Goal: Browse casually: Explore the website without a specific task or goal

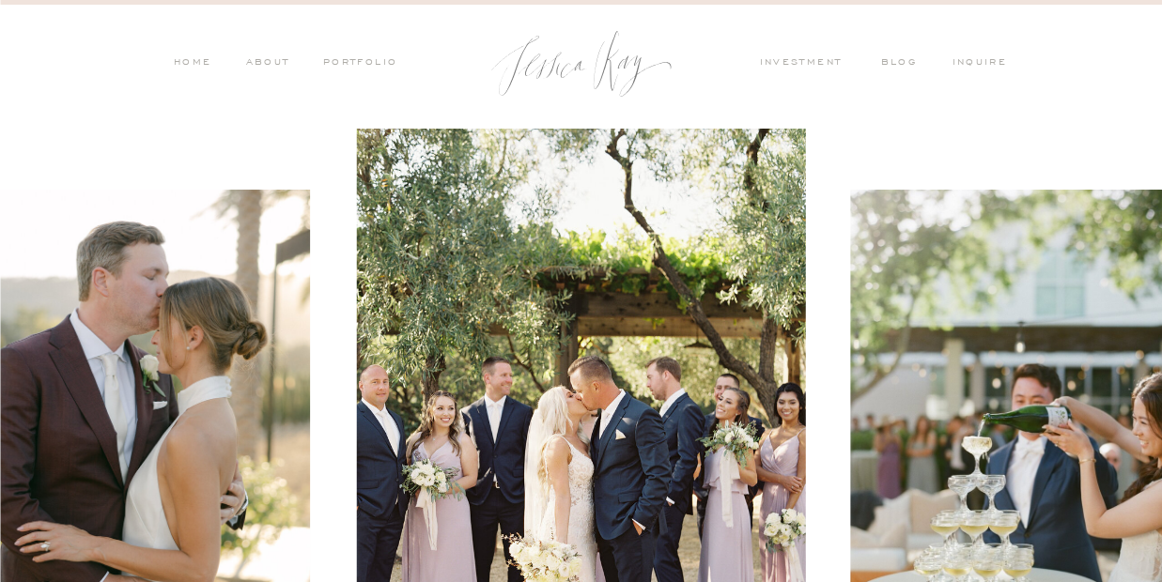
click at [352, 57] on nav "PORTFOLIO" at bounding box center [359, 63] width 78 height 17
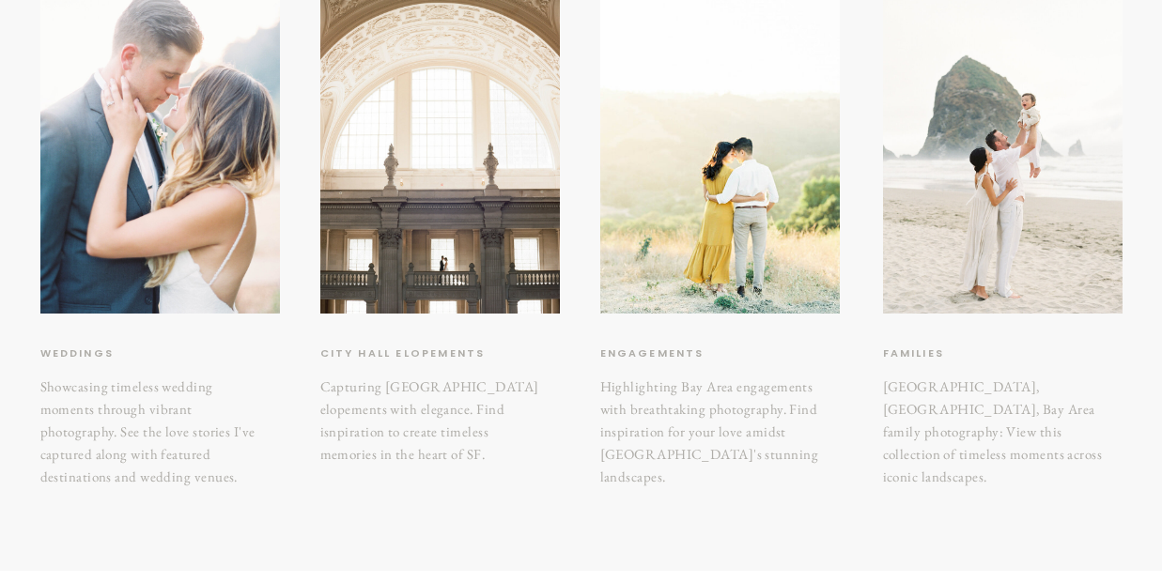
scroll to position [377, 0]
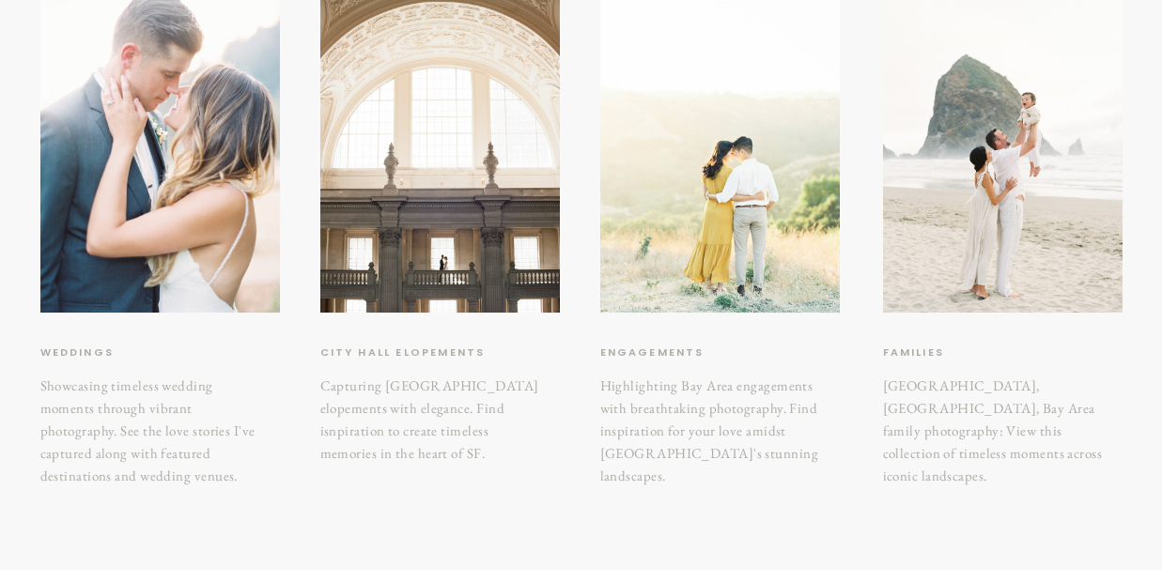
click at [694, 229] on div at bounding box center [720, 152] width 240 height 319
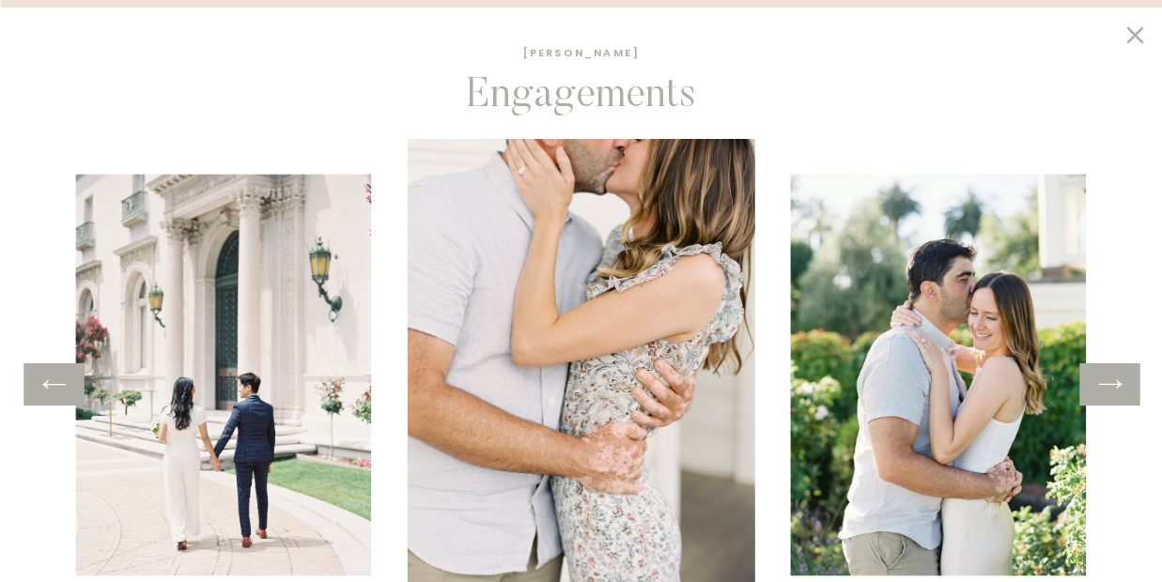
scroll to position [1513, 0]
click at [1113, 382] on icon at bounding box center [1109, 384] width 27 height 29
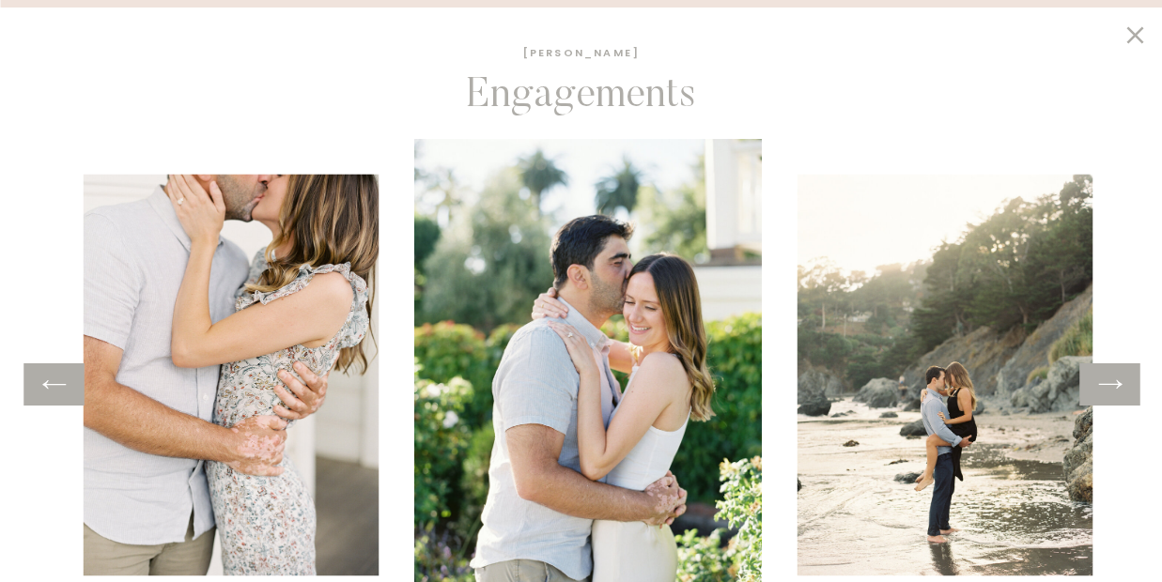
click at [1102, 380] on icon at bounding box center [1109, 384] width 27 height 29
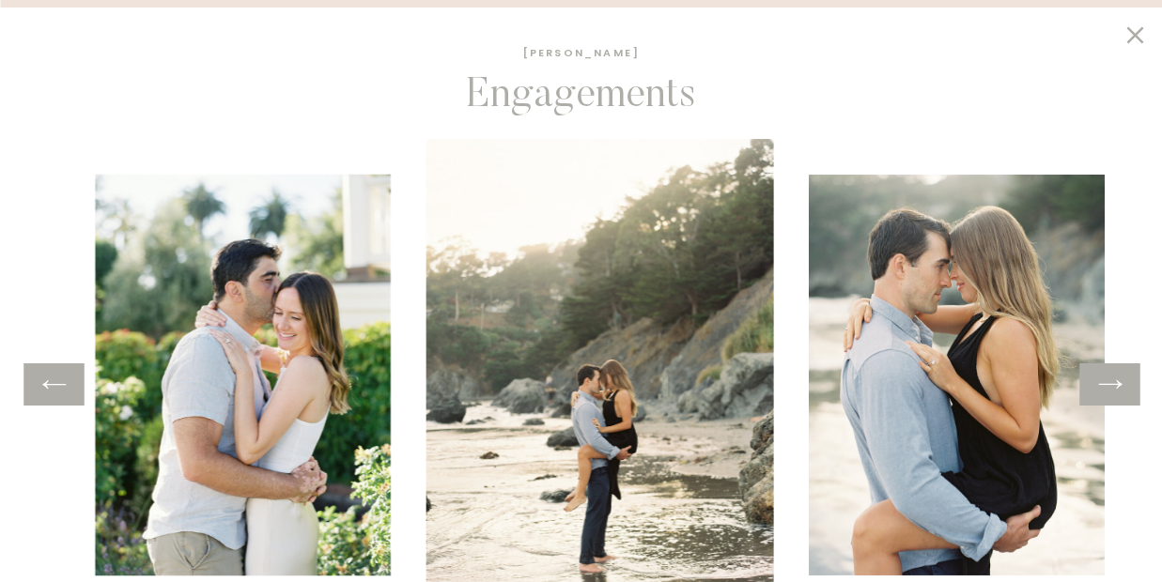
click at [1102, 380] on icon at bounding box center [1109, 384] width 27 height 29
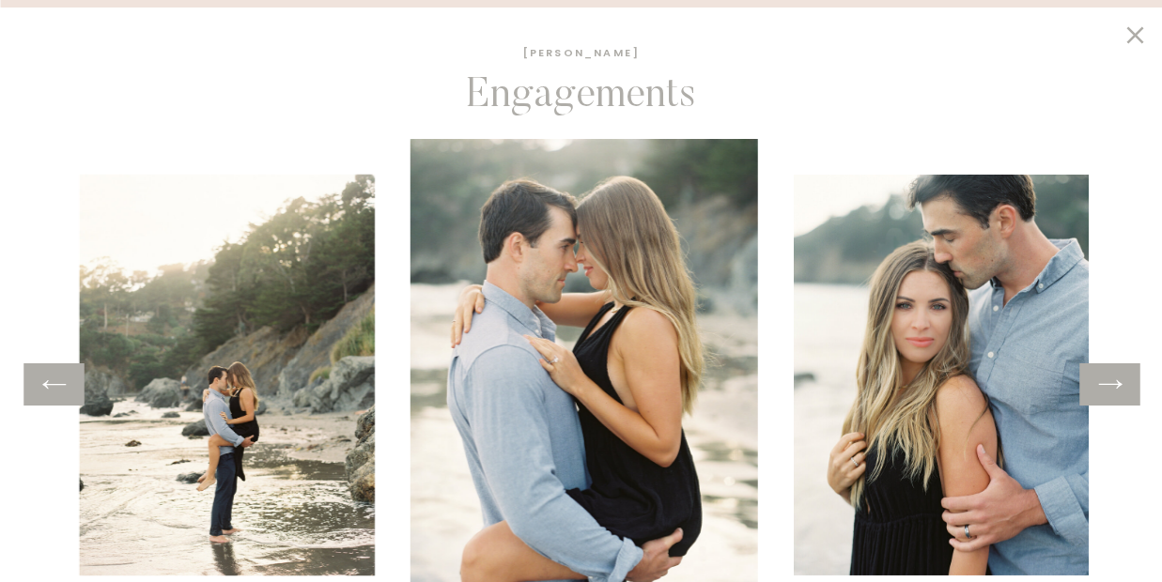
click at [1102, 380] on icon at bounding box center [1109, 384] width 27 height 29
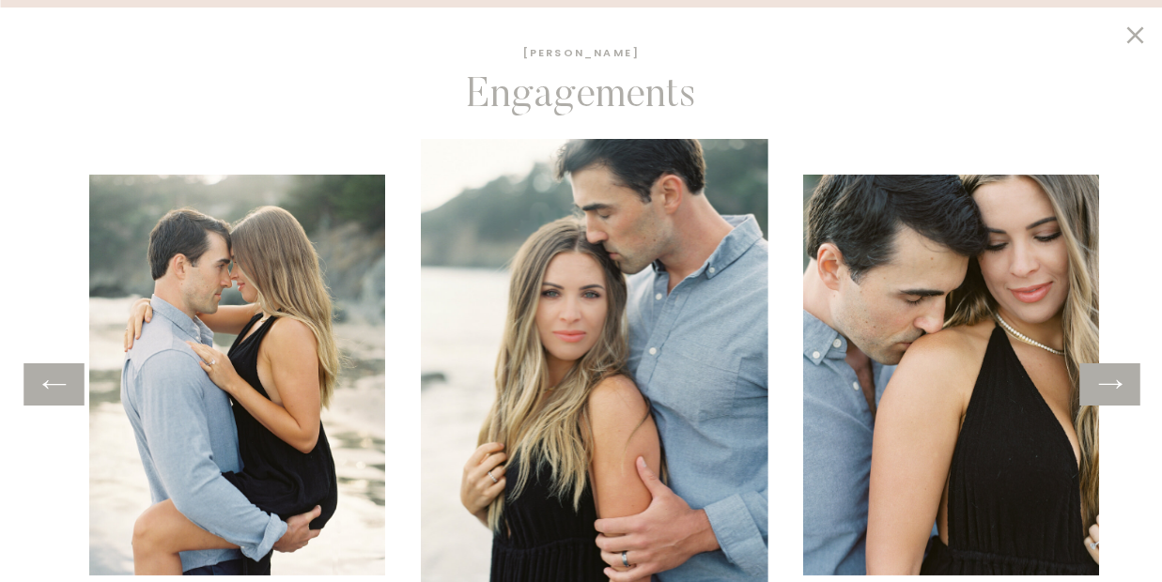
click at [1102, 380] on icon at bounding box center [1109, 384] width 27 height 29
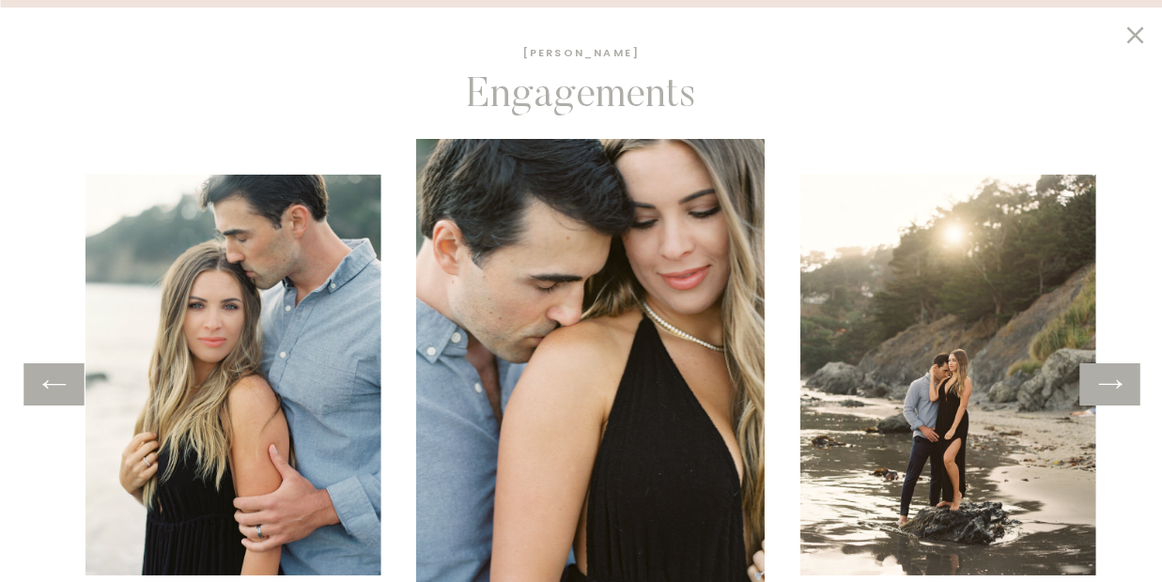
click at [1102, 380] on icon at bounding box center [1109, 384] width 27 height 29
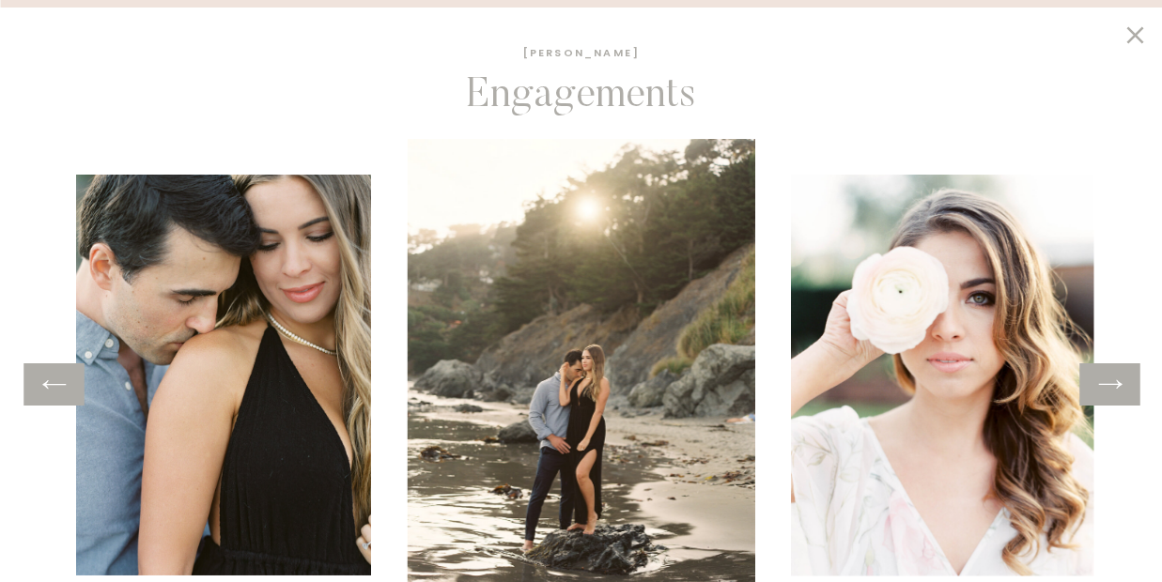
click at [1102, 380] on icon at bounding box center [1109, 384] width 27 height 29
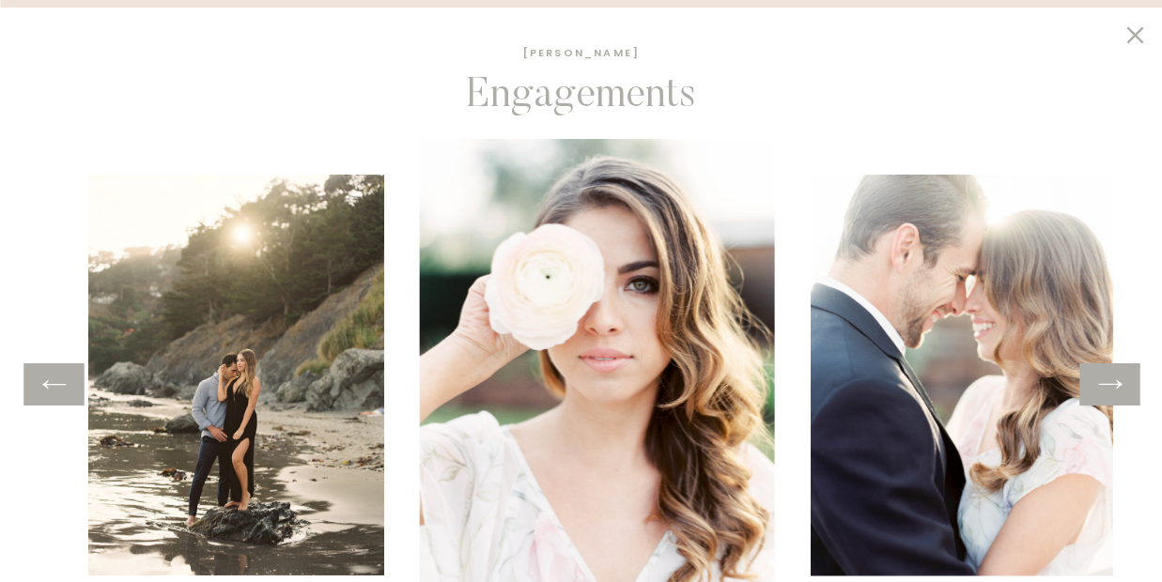
click at [1102, 380] on icon at bounding box center [1109, 384] width 27 height 29
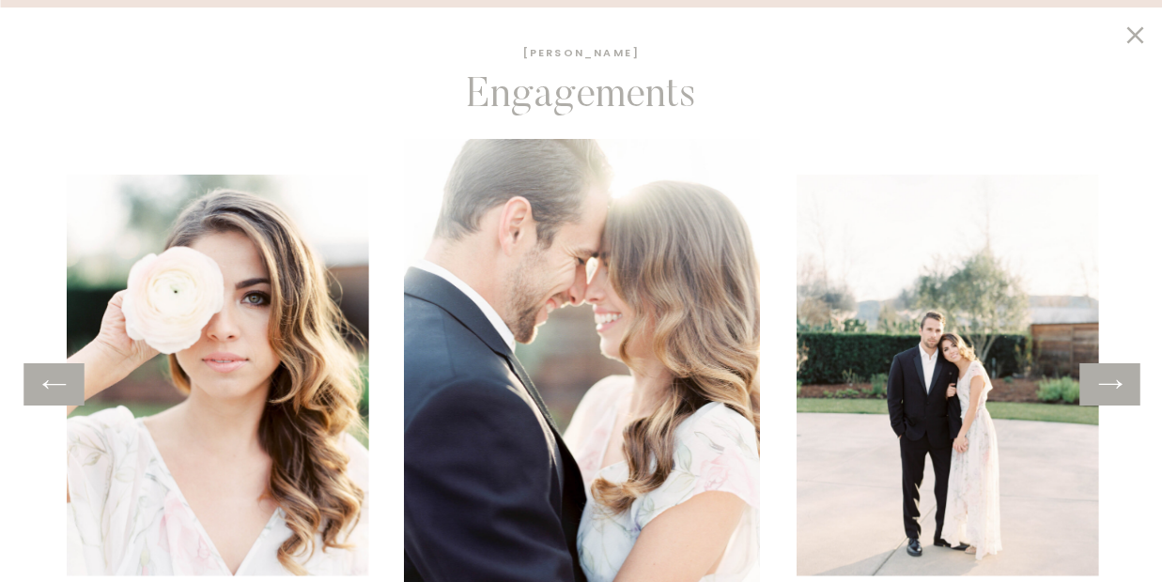
click at [1102, 380] on icon at bounding box center [1109, 384] width 27 height 29
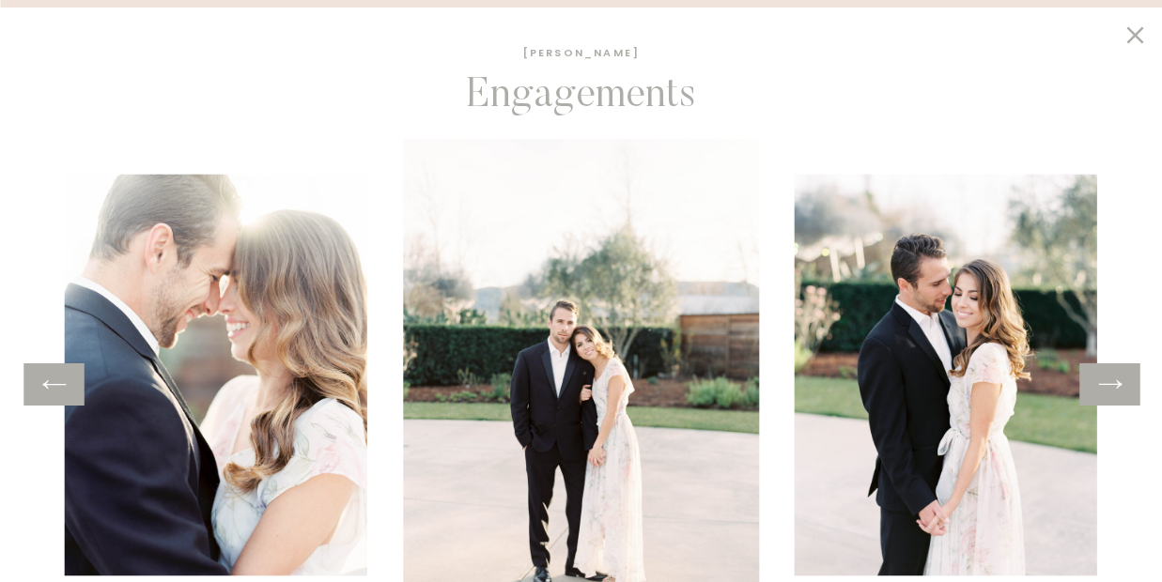
click at [1102, 380] on icon at bounding box center [1109, 384] width 27 height 29
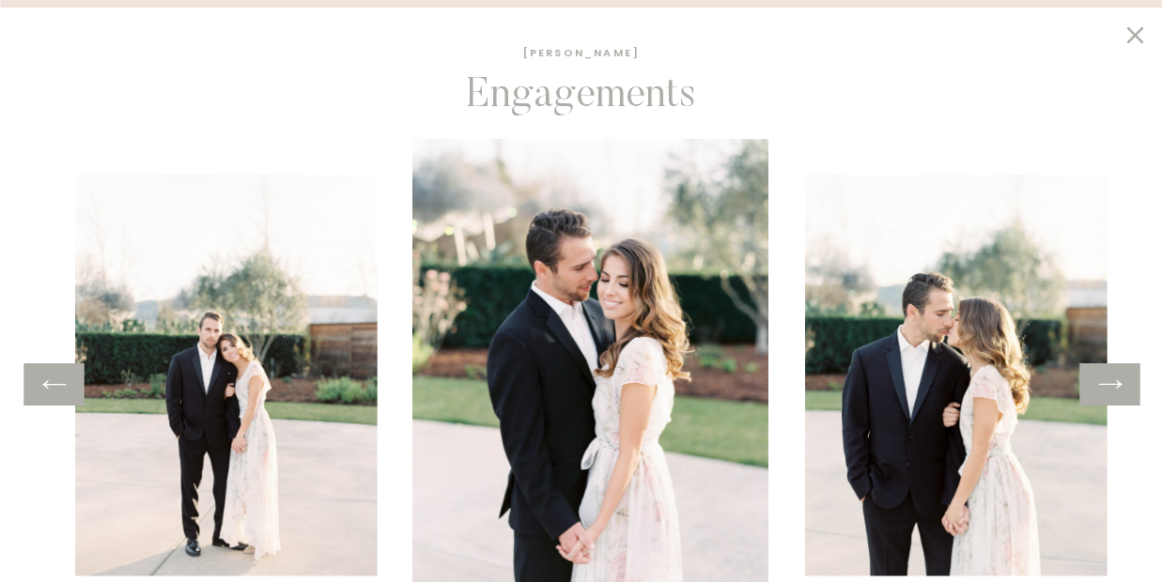
click at [1102, 380] on icon at bounding box center [1109, 384] width 27 height 29
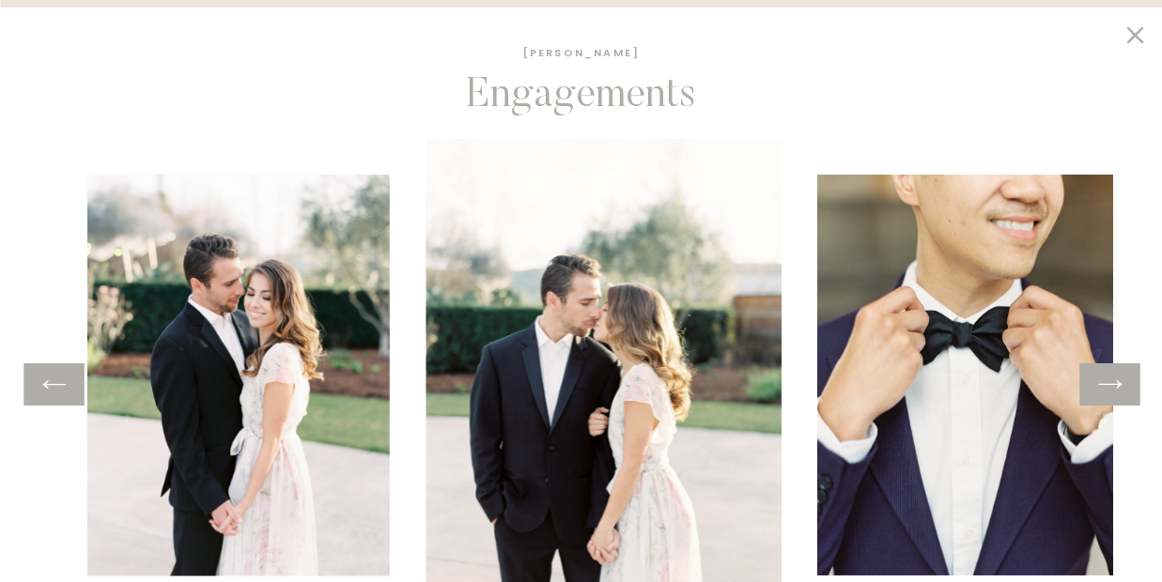
click at [1102, 380] on icon at bounding box center [1109, 384] width 27 height 29
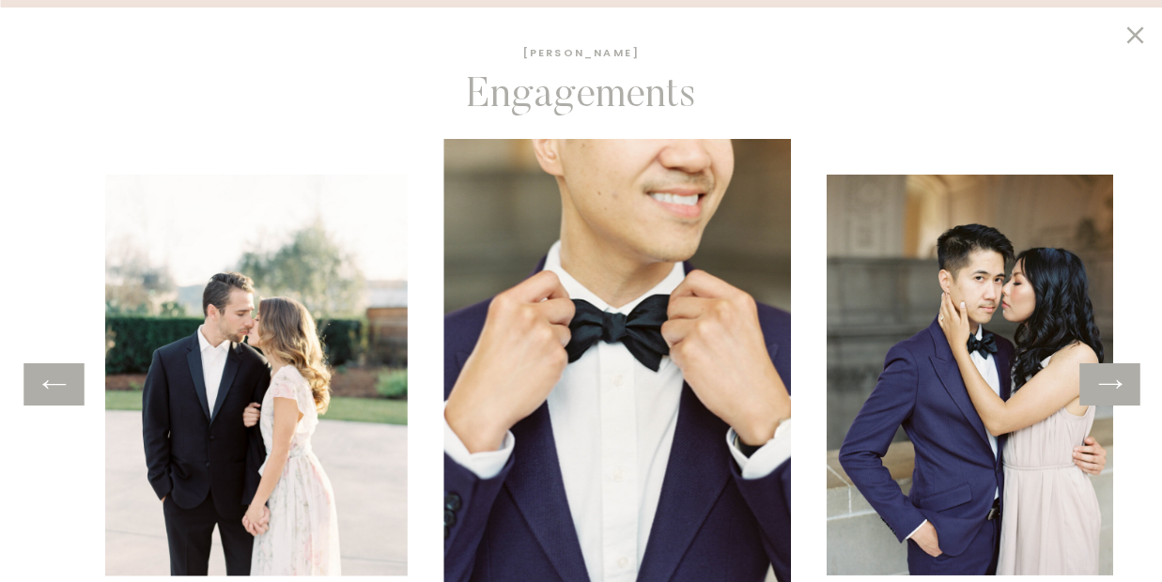
click at [1102, 380] on icon at bounding box center [1109, 384] width 27 height 29
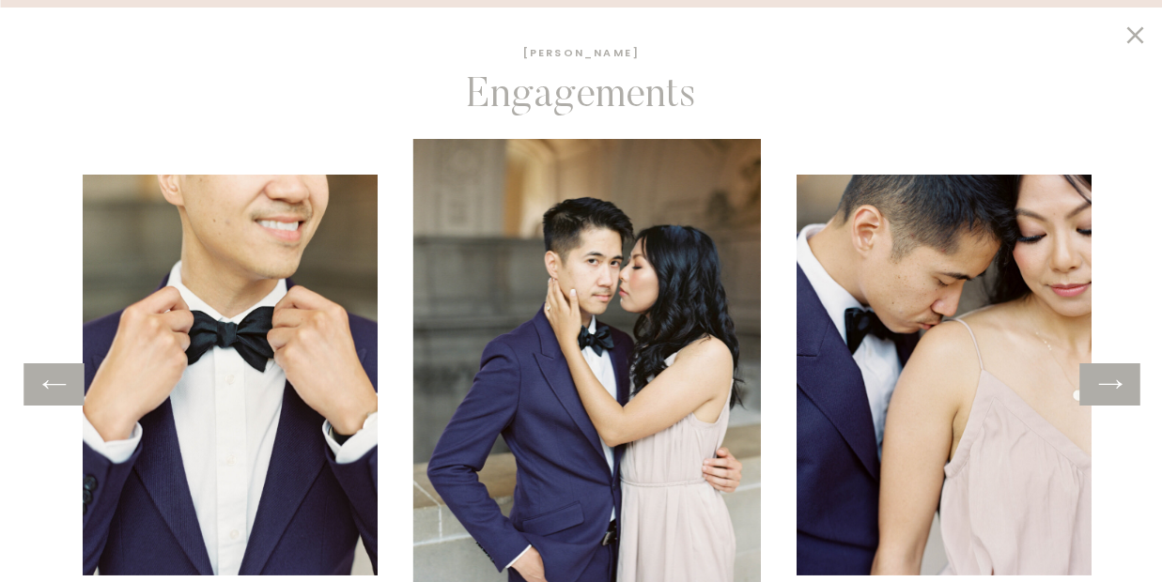
click at [1102, 380] on icon at bounding box center [1109, 384] width 27 height 29
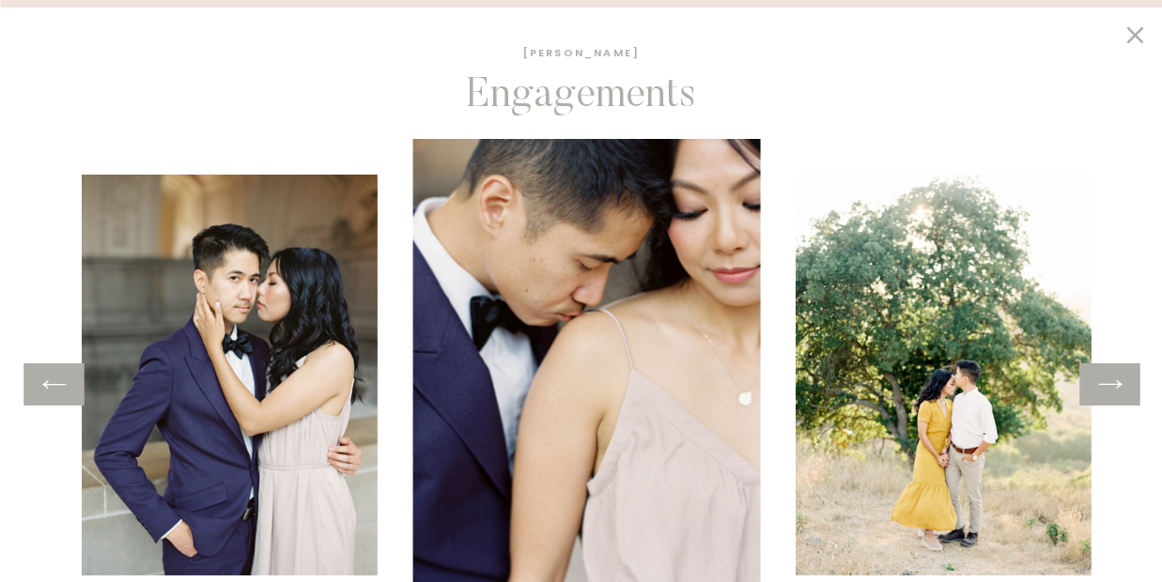
click at [1102, 380] on icon at bounding box center [1109, 384] width 27 height 29
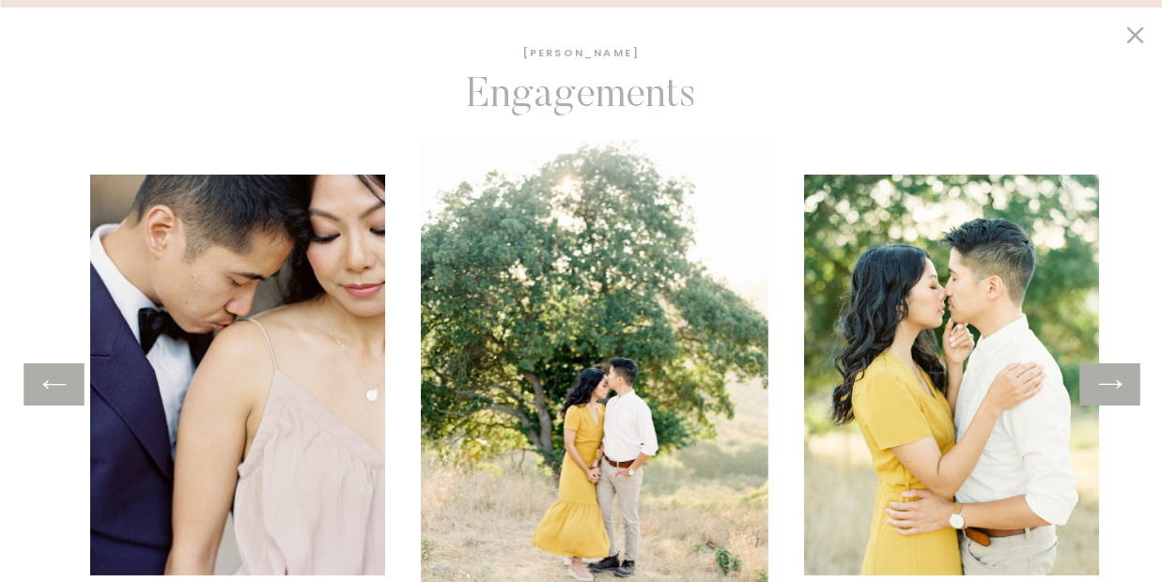
click at [1102, 380] on icon at bounding box center [1109, 384] width 27 height 29
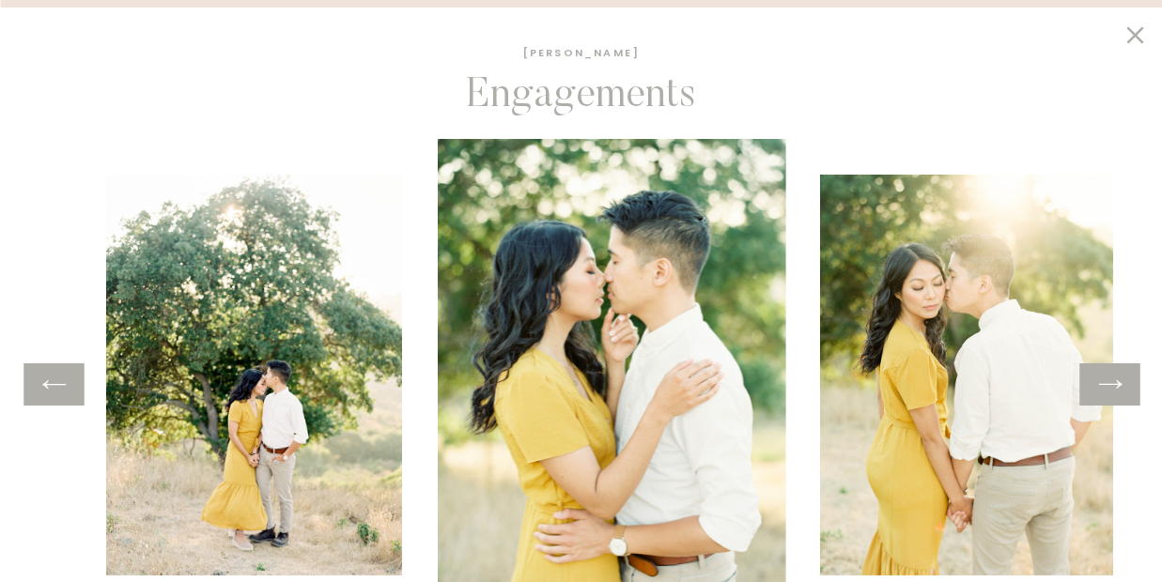
click at [1102, 380] on icon at bounding box center [1109, 384] width 27 height 29
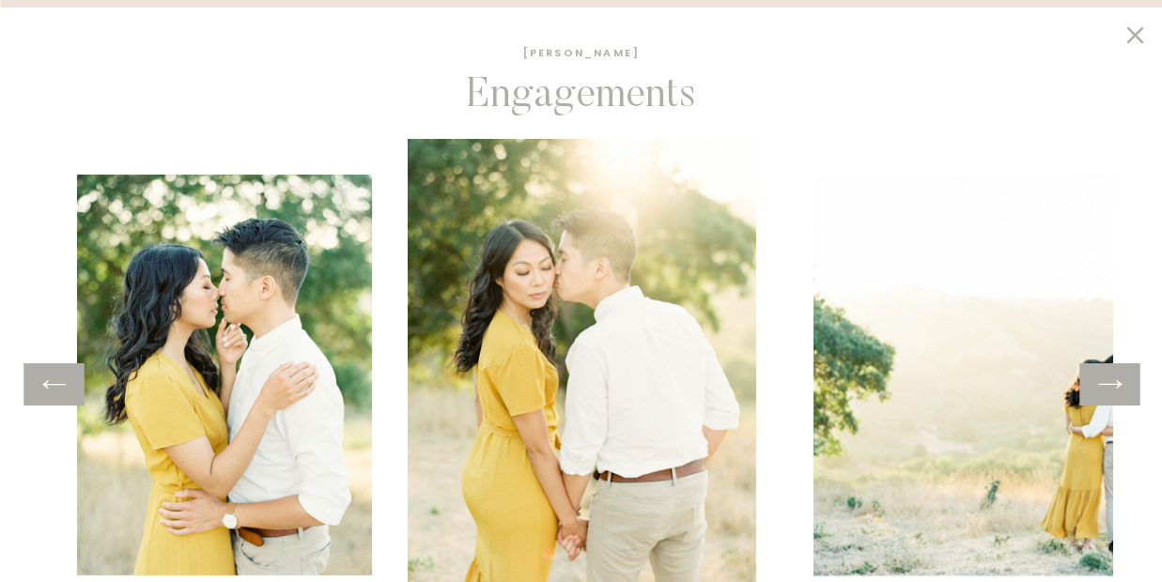
click at [1102, 381] on icon at bounding box center [1109, 384] width 27 height 29
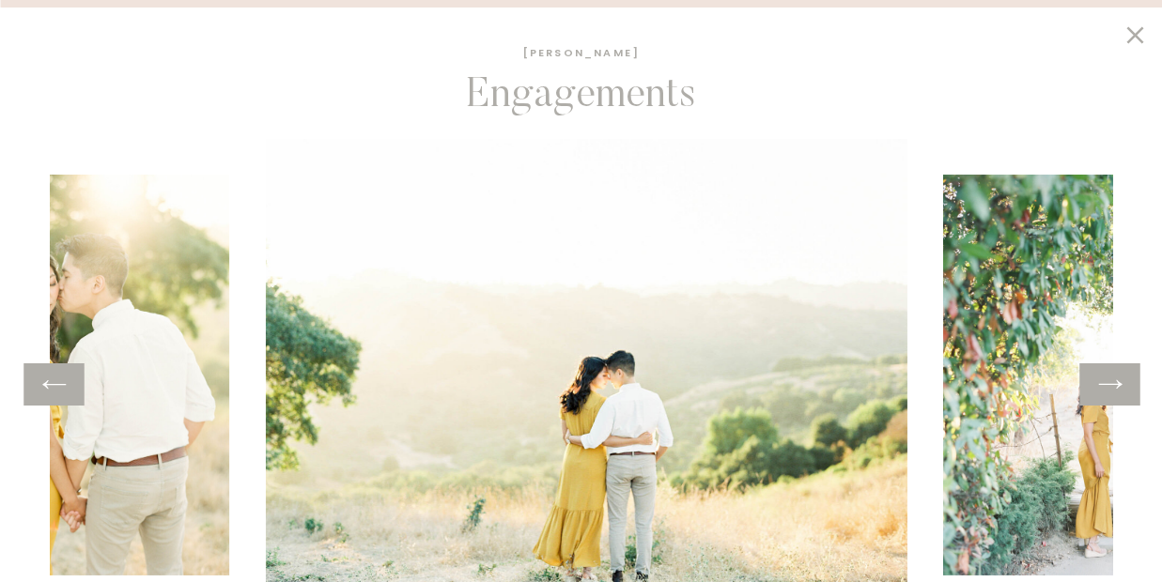
click at [1102, 381] on icon at bounding box center [1109, 384] width 27 height 29
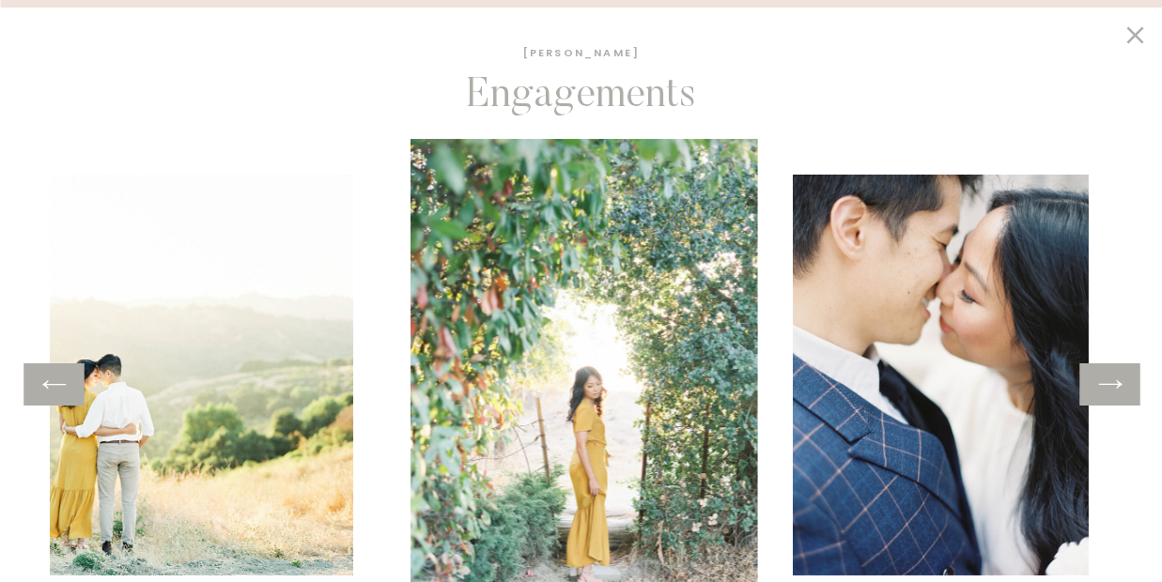
click at [1102, 381] on icon at bounding box center [1109, 384] width 27 height 29
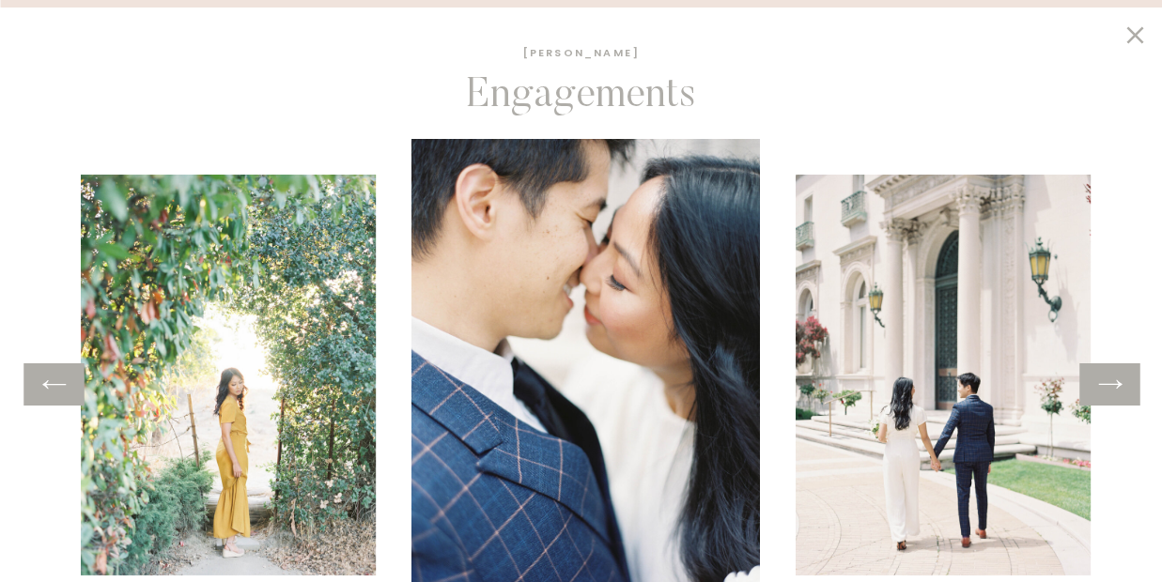
click at [1102, 381] on icon at bounding box center [1109, 384] width 27 height 29
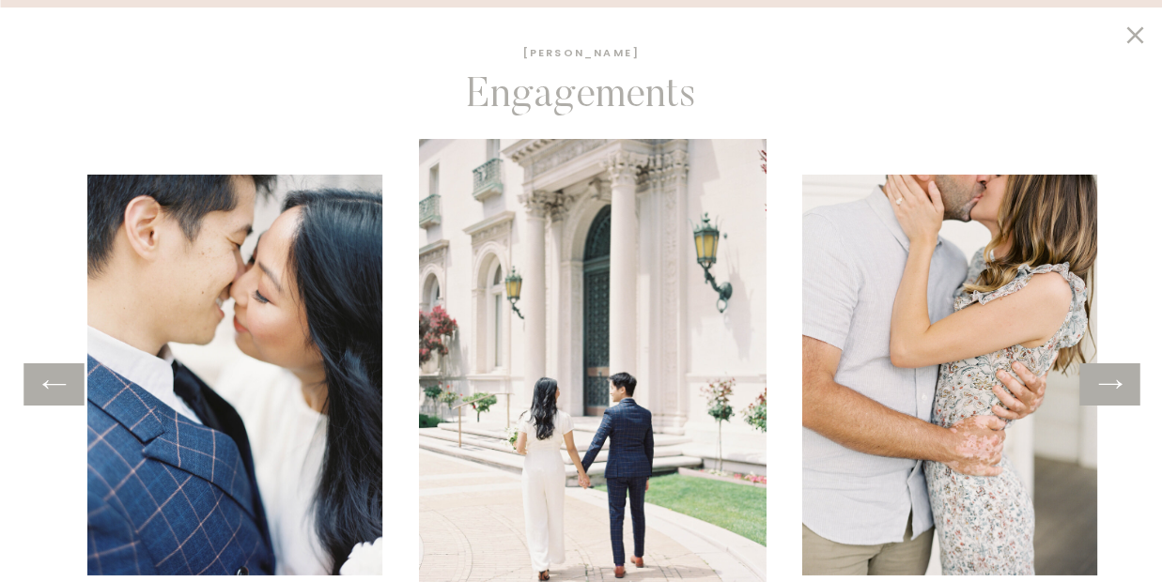
click at [1102, 381] on icon at bounding box center [1109, 384] width 27 height 29
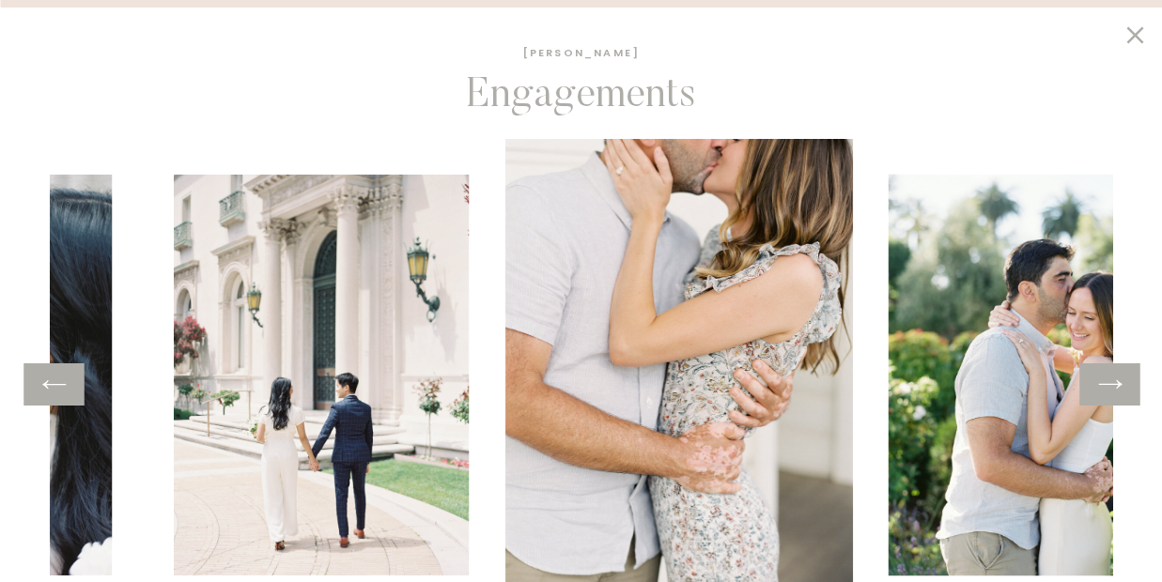
click at [1102, 381] on icon at bounding box center [1109, 384] width 27 height 29
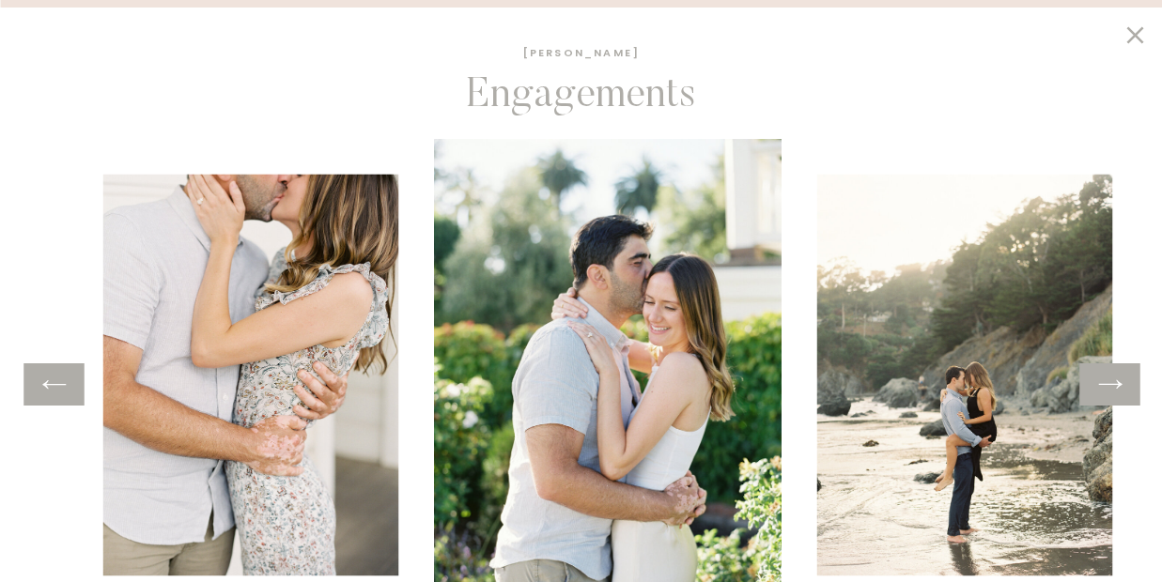
scroll to position [1854, 0]
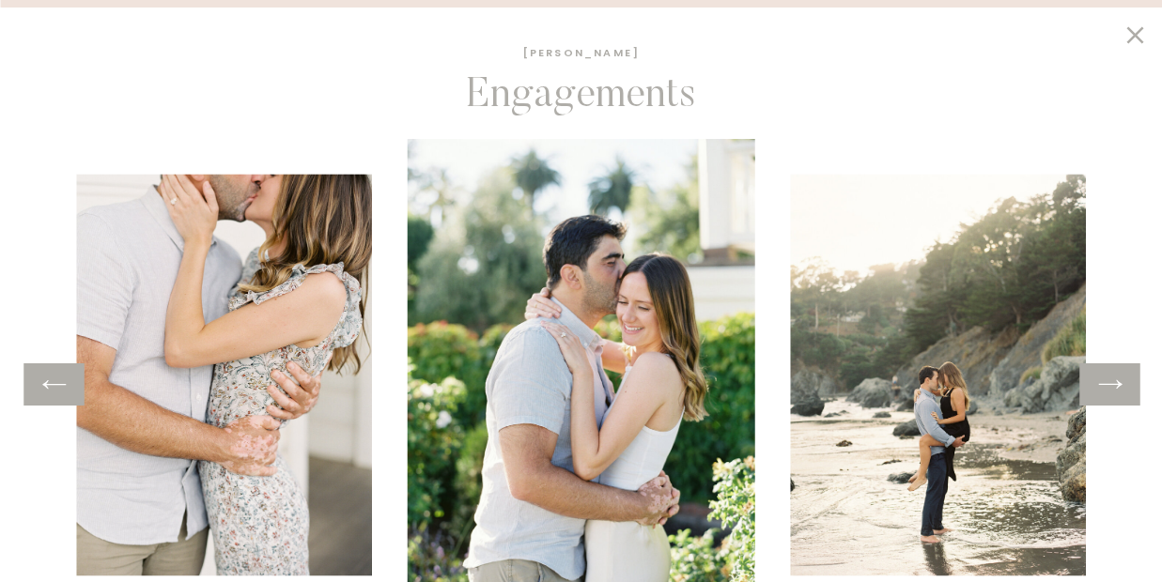
click at [1135, 30] on icon at bounding box center [1135, 35] width 32 height 29
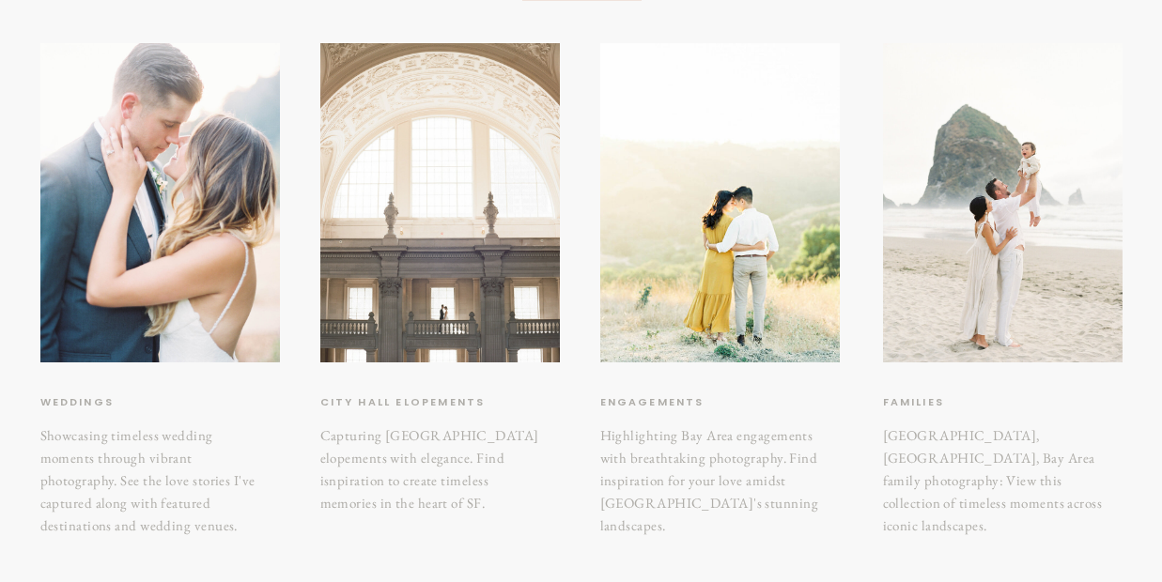
scroll to position [351, 0]
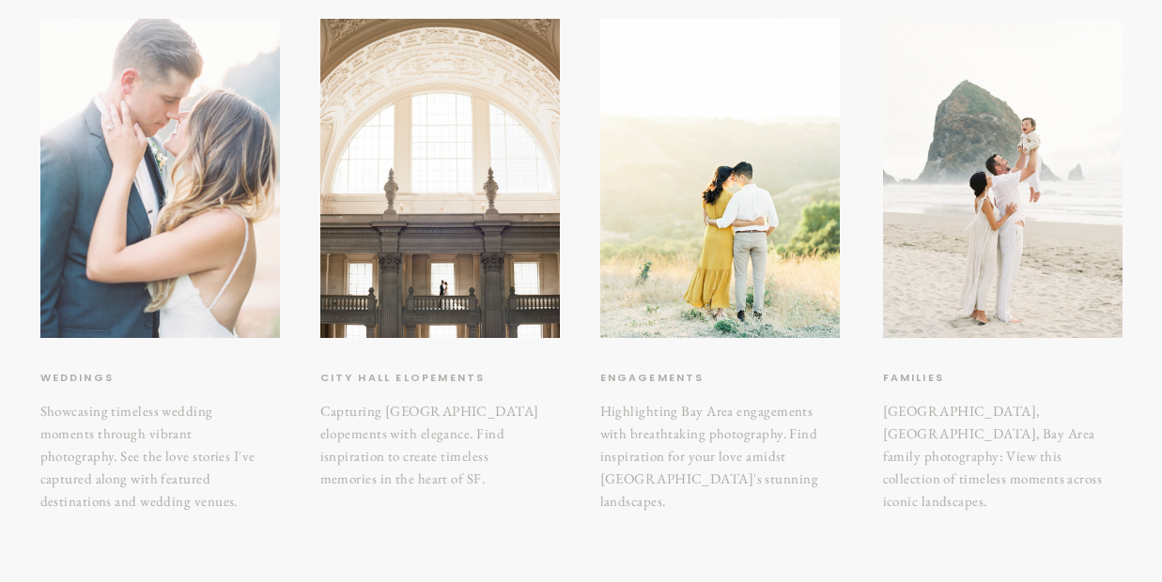
click at [141, 263] on div at bounding box center [160, 178] width 240 height 319
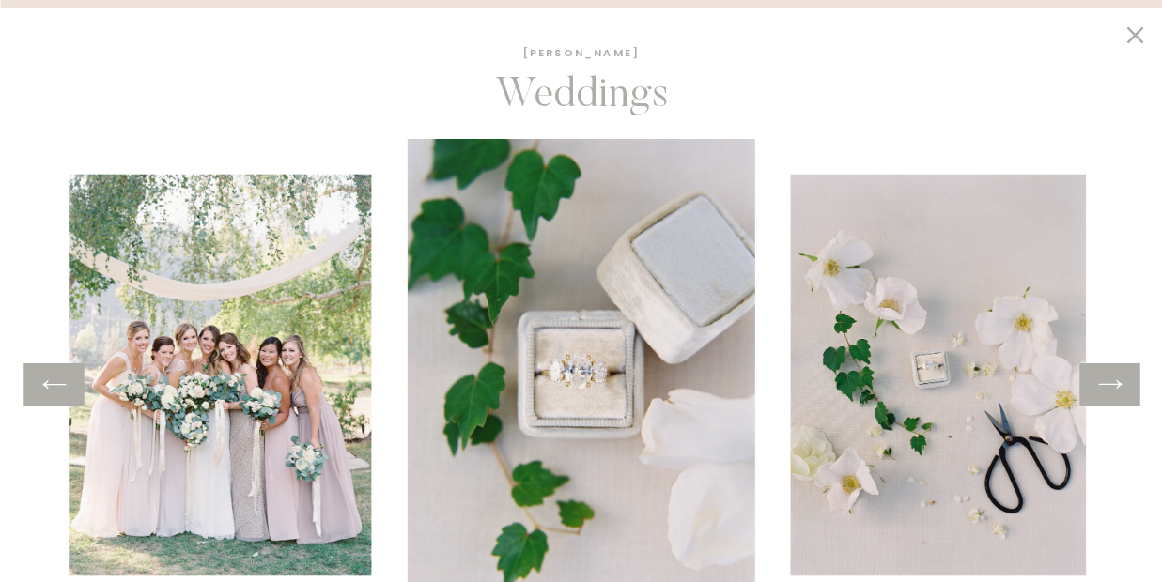
click at [1109, 385] on icon at bounding box center [1109, 384] width 27 height 29
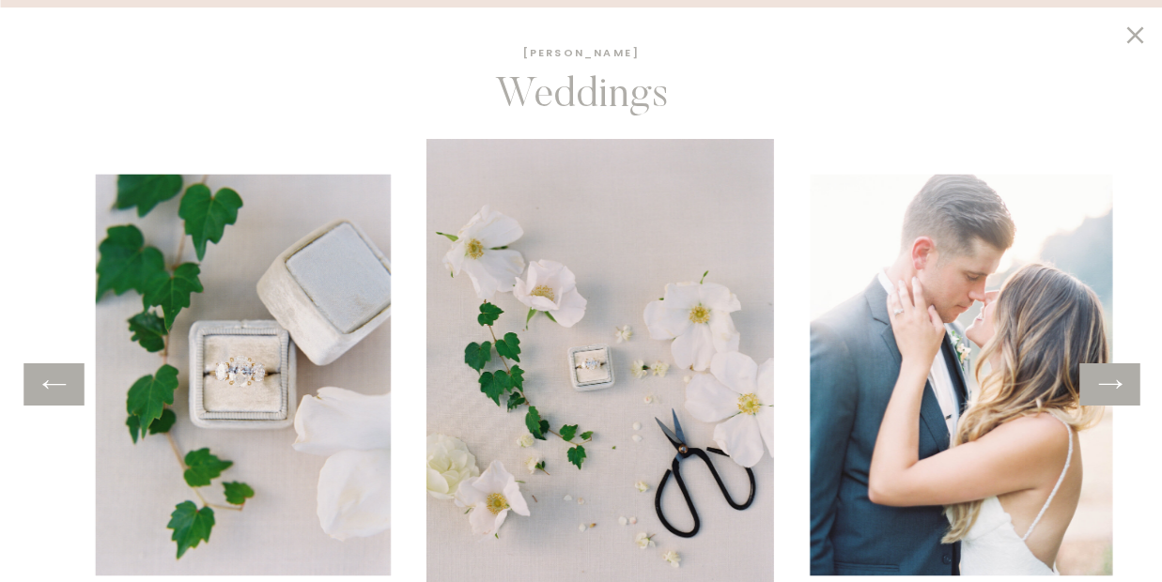
click at [1109, 385] on icon at bounding box center [1109, 384] width 27 height 29
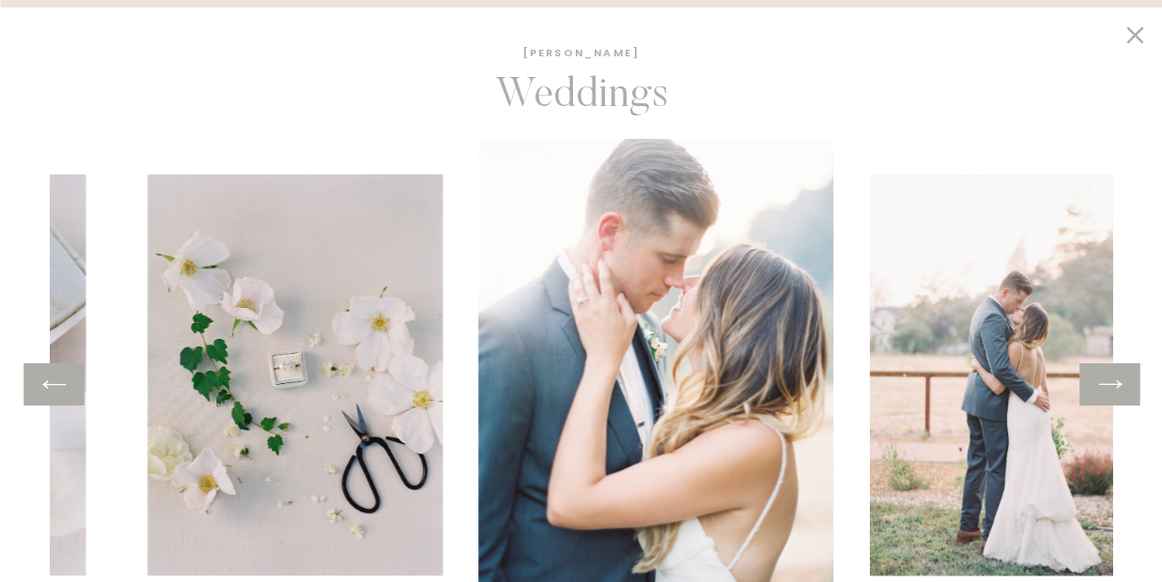
click at [1109, 385] on icon at bounding box center [1109, 384] width 27 height 29
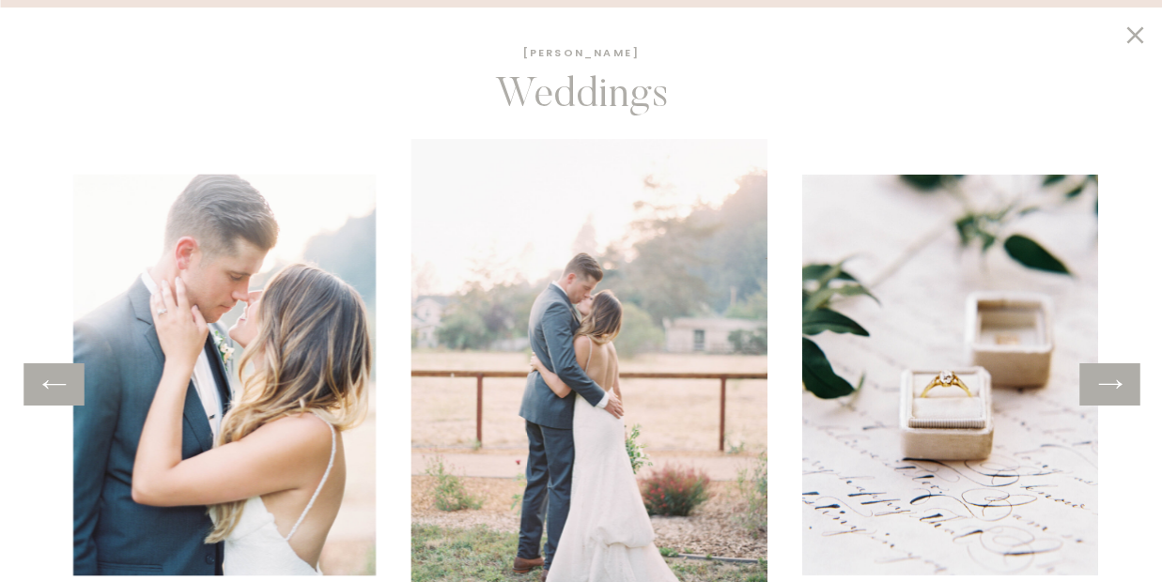
click at [1109, 385] on icon at bounding box center [1109, 384] width 27 height 29
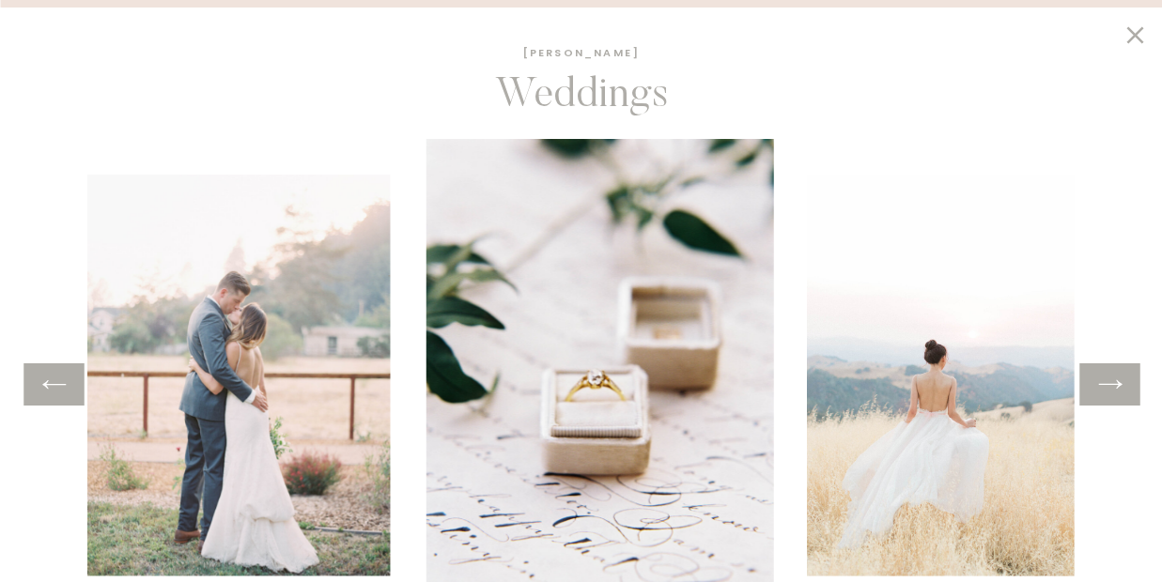
click at [1109, 385] on icon at bounding box center [1109, 384] width 27 height 29
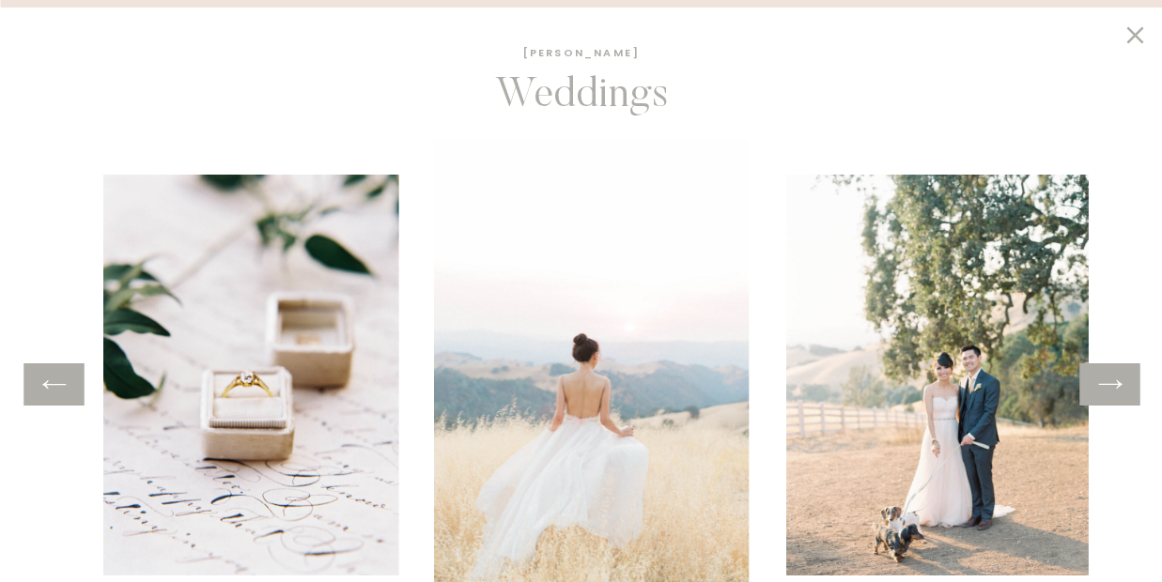
click at [1109, 385] on icon at bounding box center [1109, 384] width 27 height 29
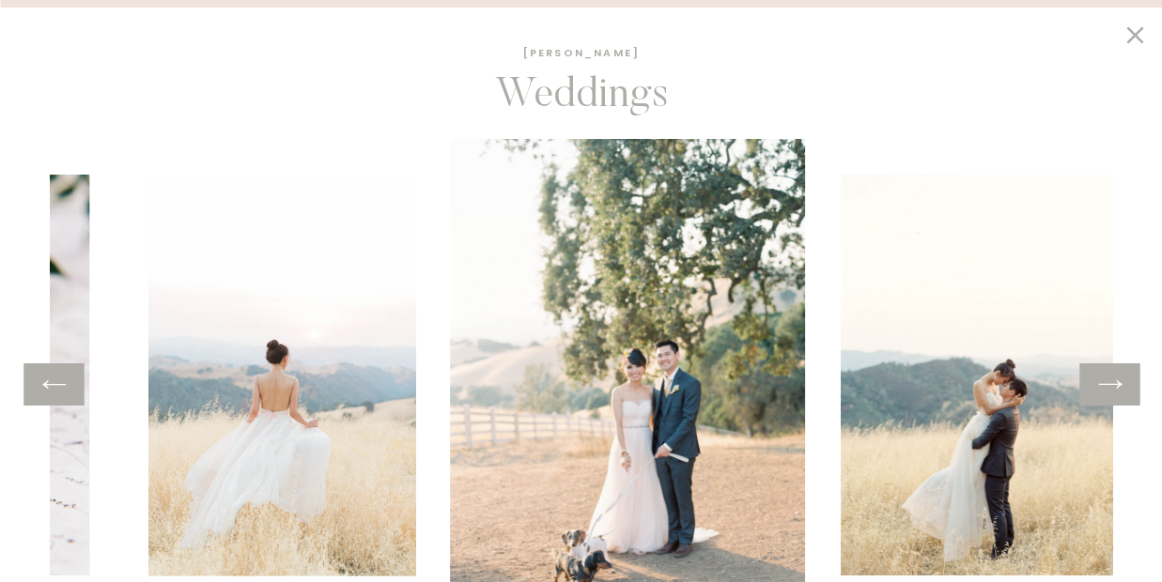
click at [1109, 385] on icon at bounding box center [1109, 384] width 27 height 29
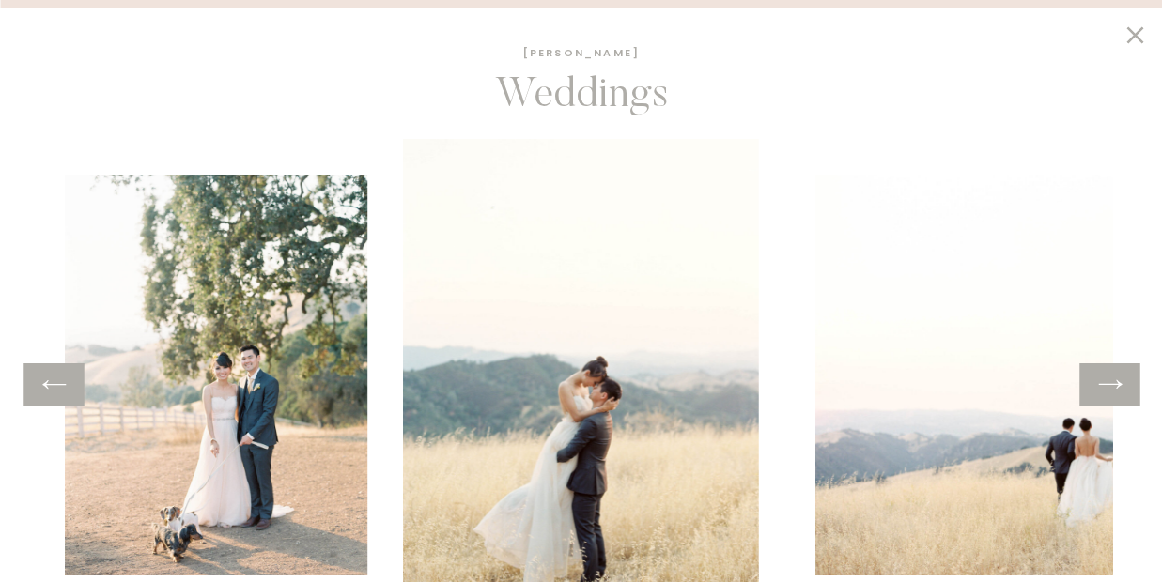
click at [1109, 385] on icon at bounding box center [1109, 384] width 27 height 29
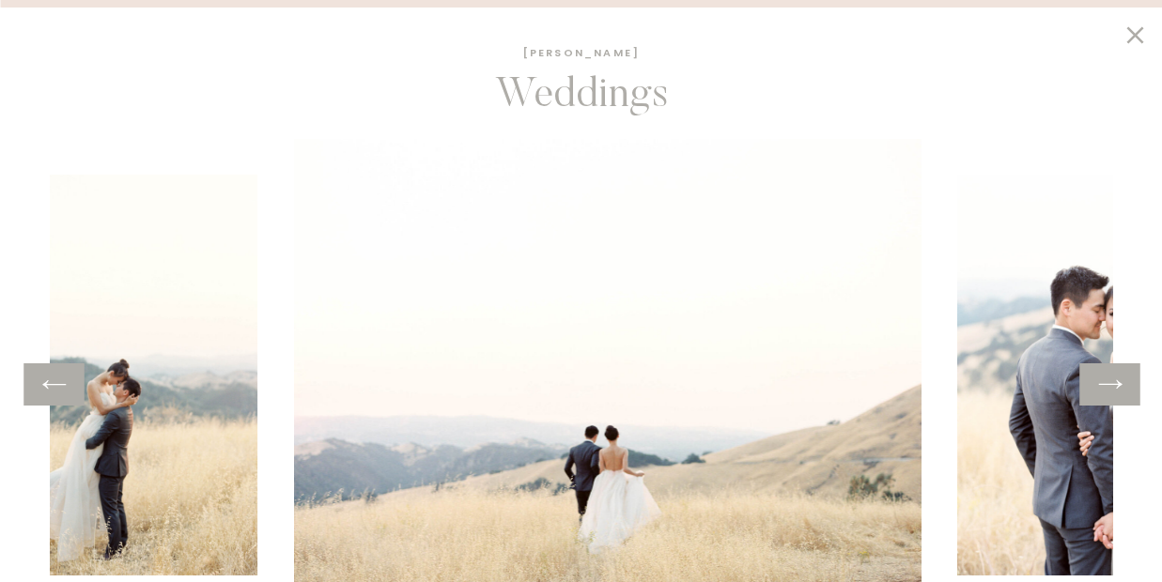
click at [1109, 385] on icon at bounding box center [1109, 384] width 27 height 29
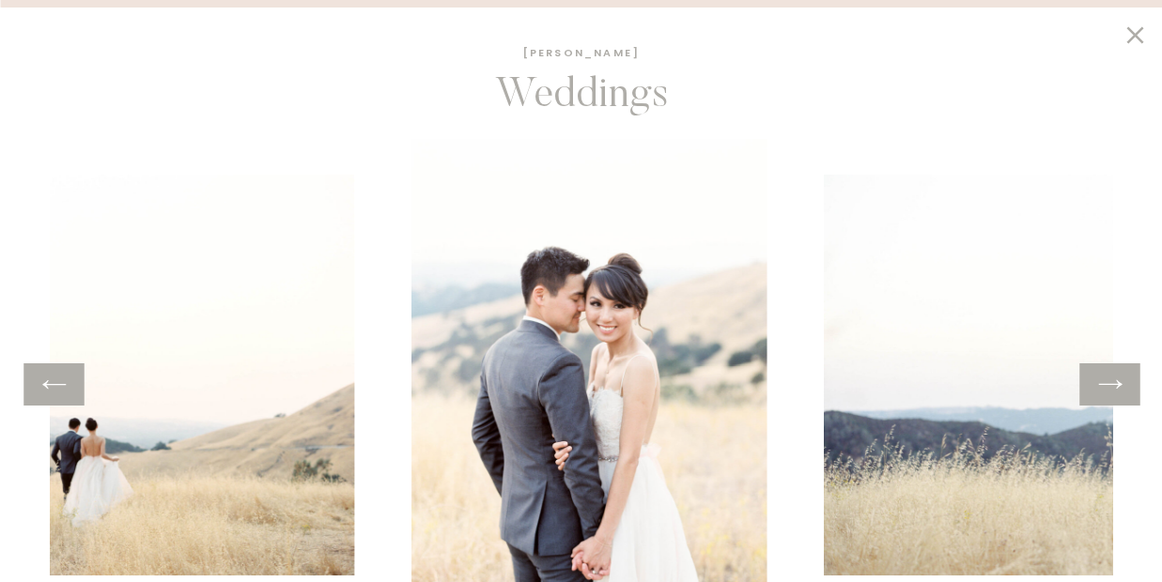
click at [1109, 385] on icon at bounding box center [1109, 384] width 27 height 29
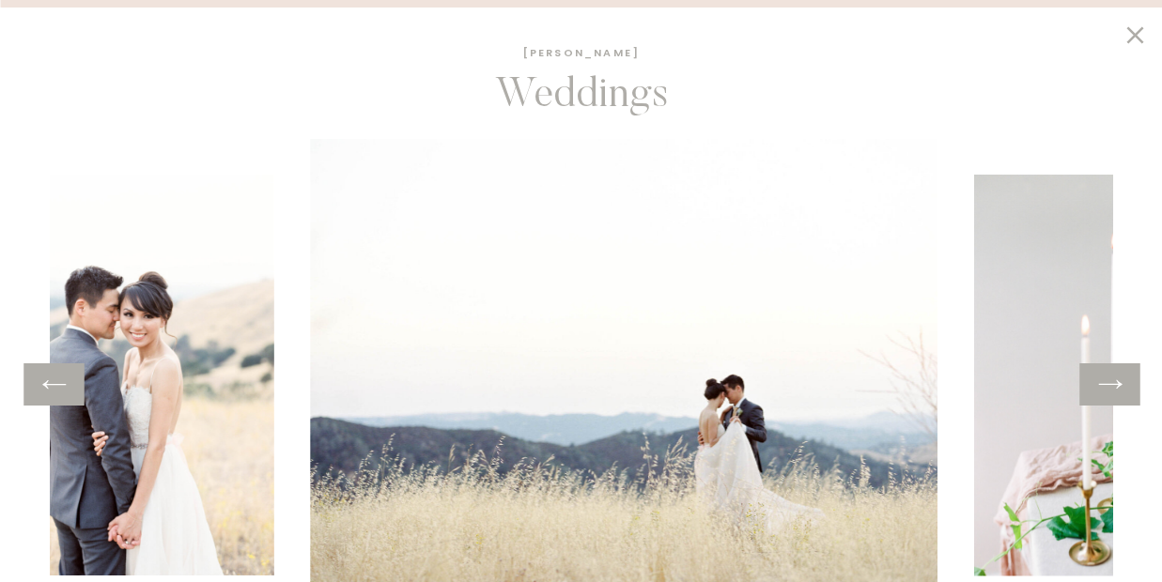
click at [1109, 385] on icon at bounding box center [1109, 384] width 27 height 29
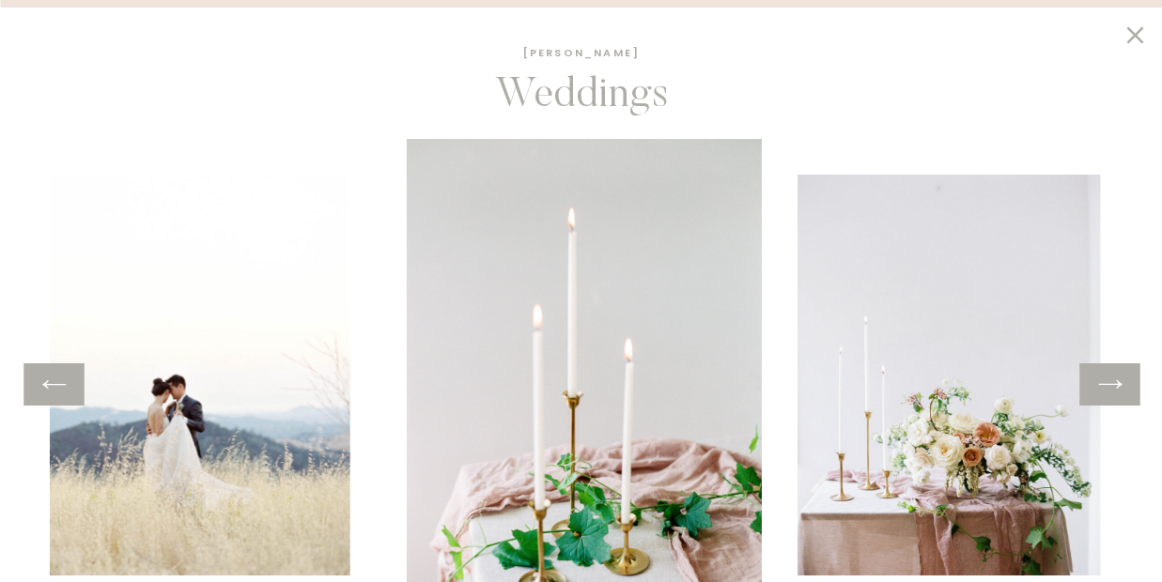
click at [1109, 385] on icon at bounding box center [1109, 384] width 27 height 29
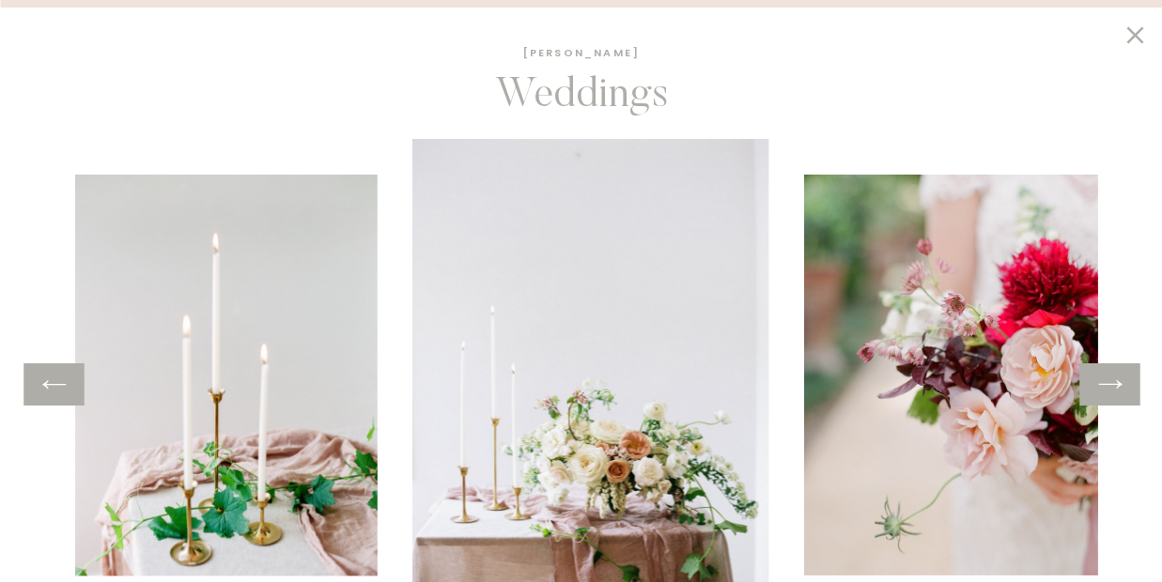
click at [1109, 385] on icon at bounding box center [1109, 384] width 27 height 29
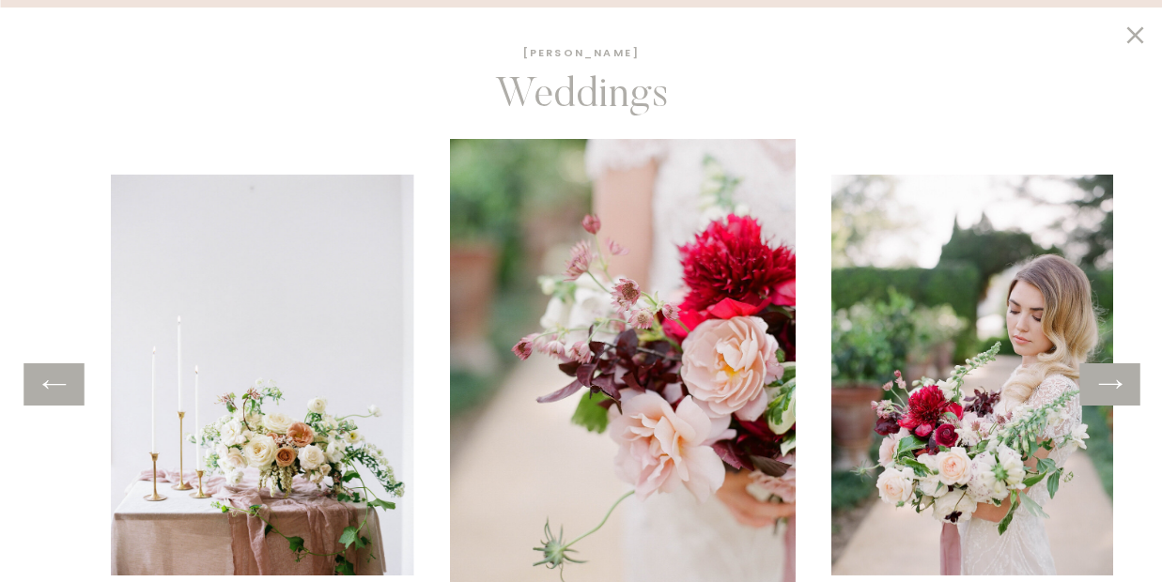
click at [1109, 385] on icon at bounding box center [1109, 384] width 27 height 29
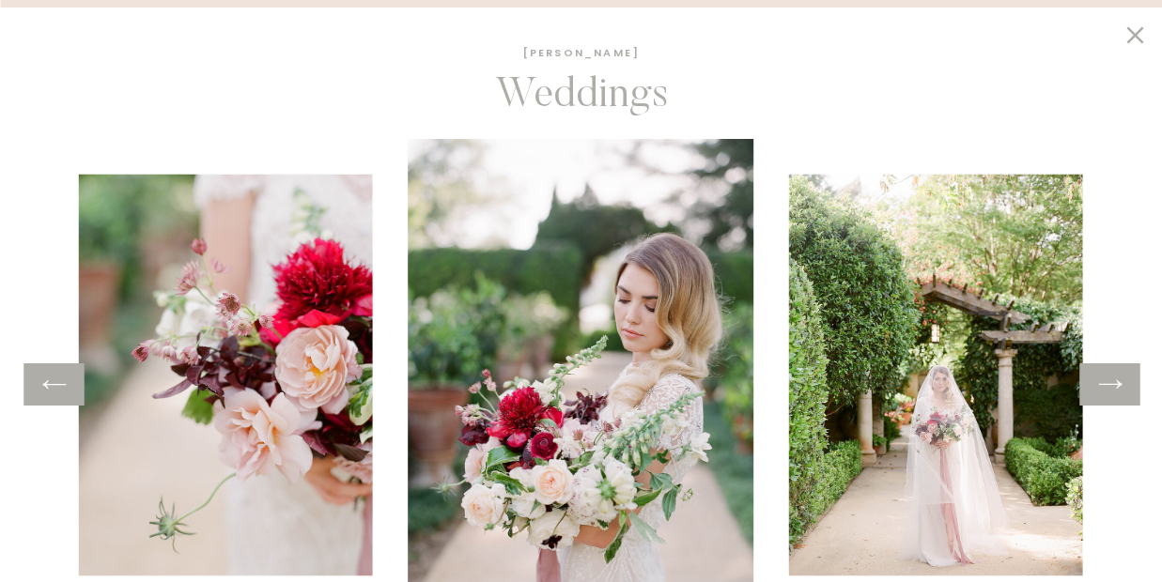
click at [1109, 385] on icon at bounding box center [1109, 384] width 27 height 29
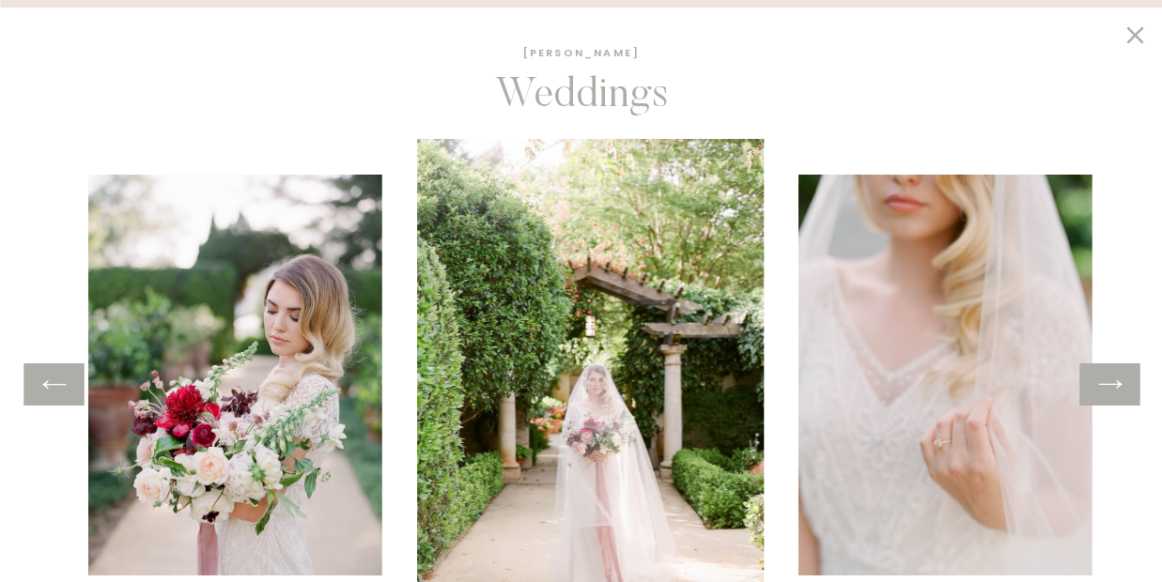
click at [1109, 385] on icon at bounding box center [1109, 384] width 27 height 29
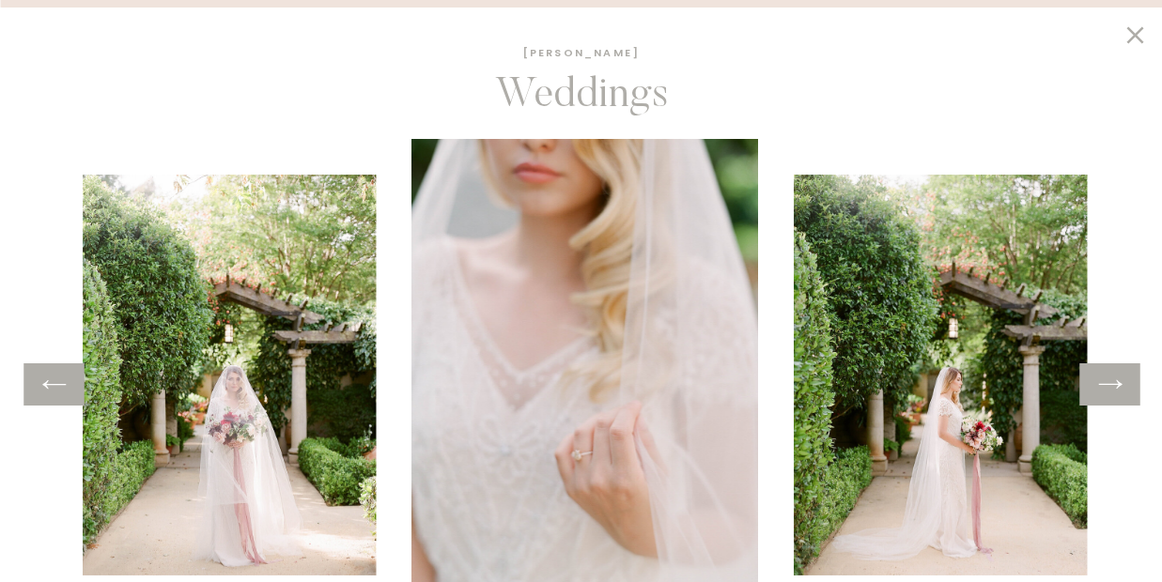
click at [1109, 385] on icon at bounding box center [1109, 384] width 27 height 29
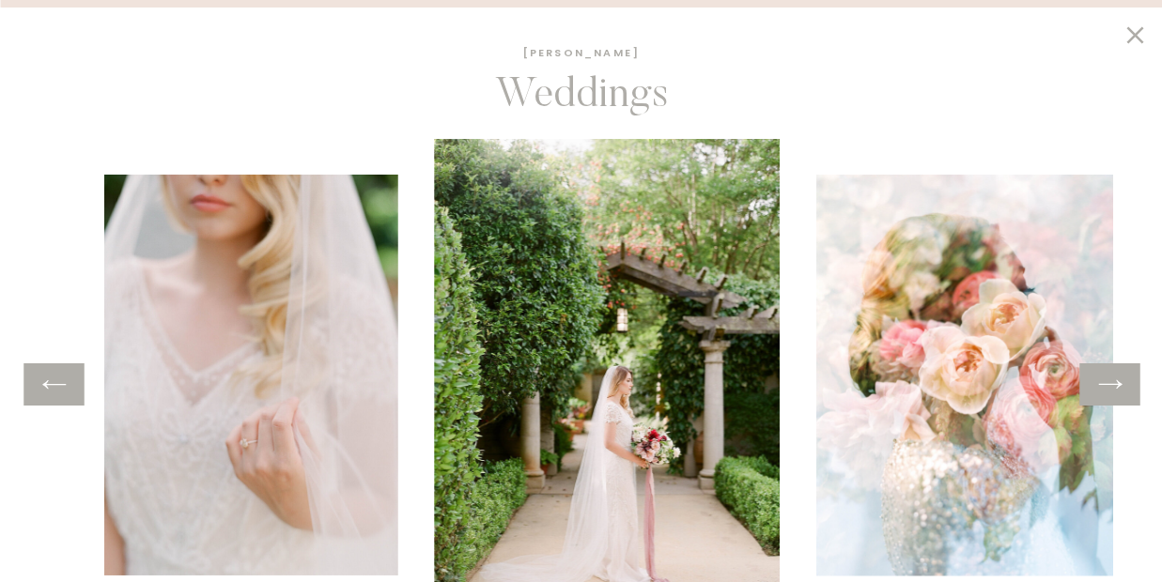
click at [1109, 385] on icon at bounding box center [1109, 384] width 27 height 29
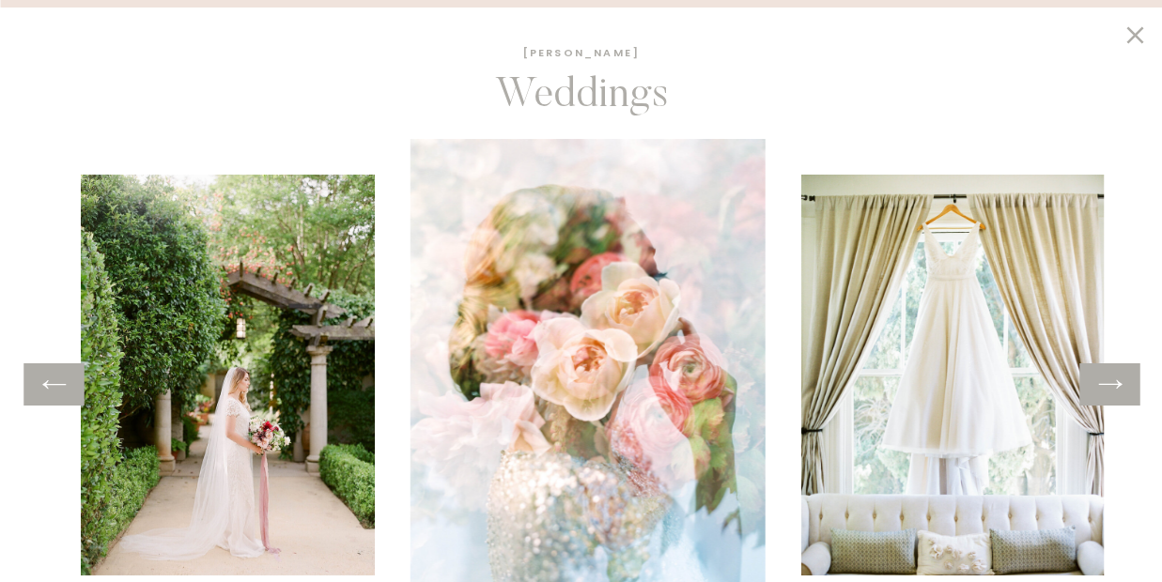
click at [1109, 385] on icon at bounding box center [1109, 384] width 27 height 29
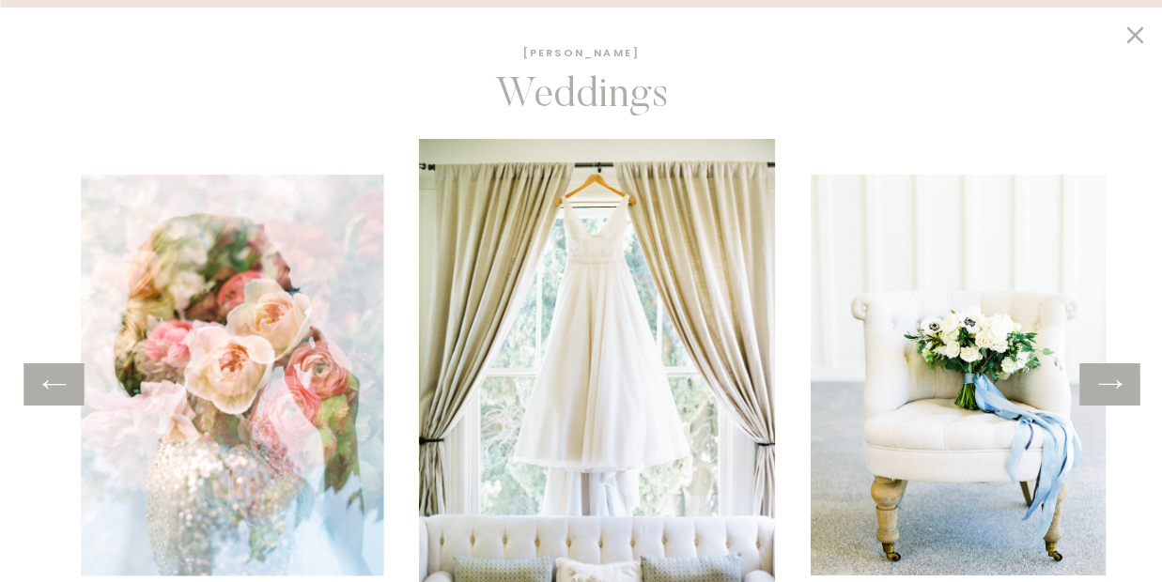
click at [1109, 385] on icon at bounding box center [1109, 384] width 27 height 29
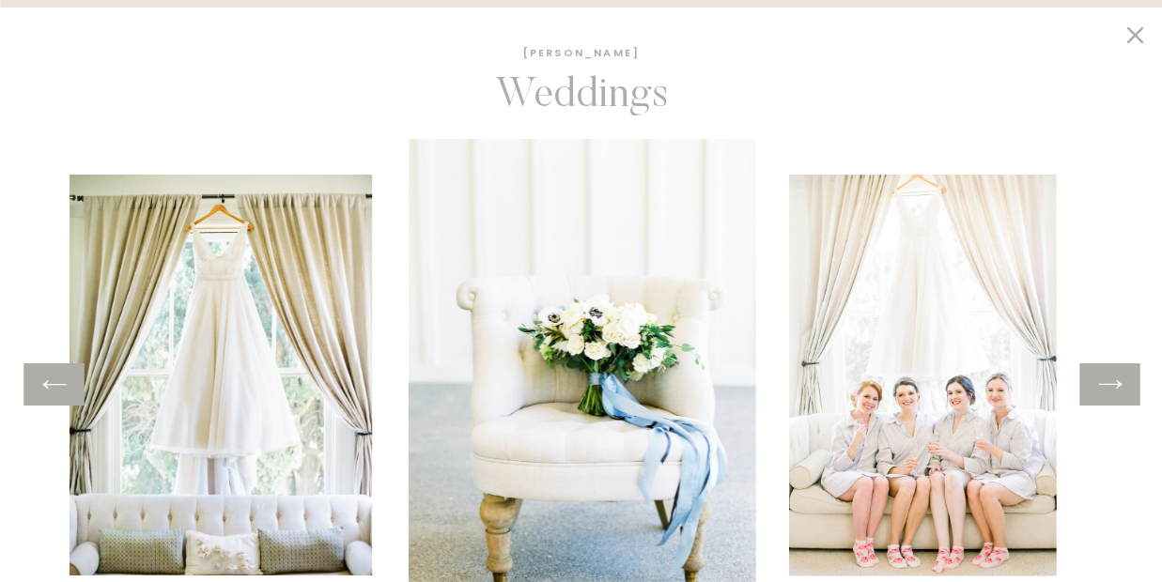
click at [1109, 385] on icon at bounding box center [1109, 384] width 27 height 29
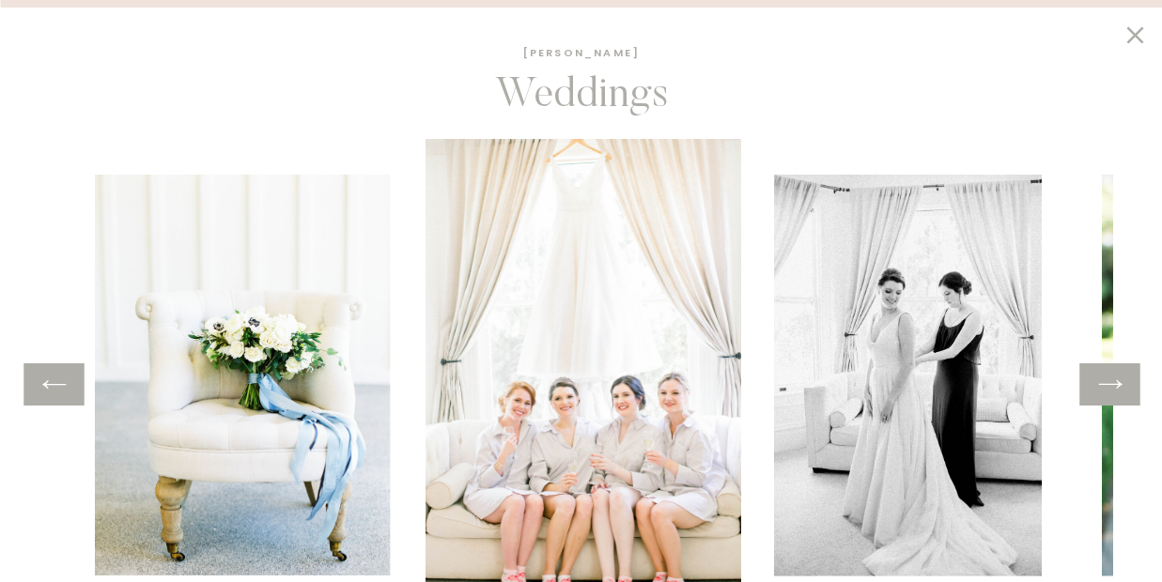
click at [1109, 385] on icon at bounding box center [1109, 384] width 27 height 29
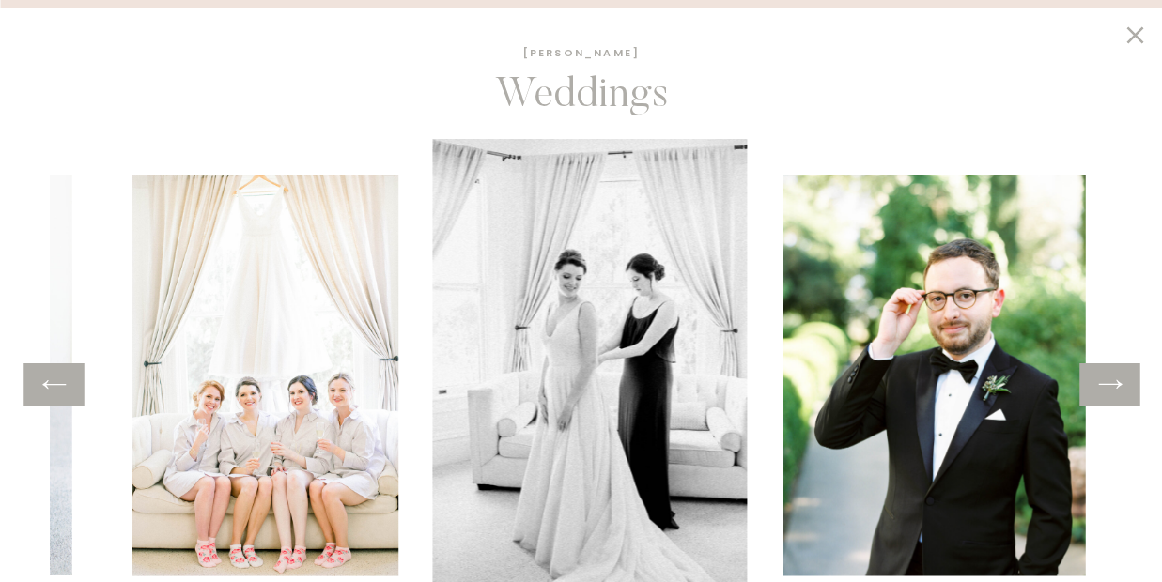
click at [1109, 385] on icon at bounding box center [1109, 384] width 27 height 29
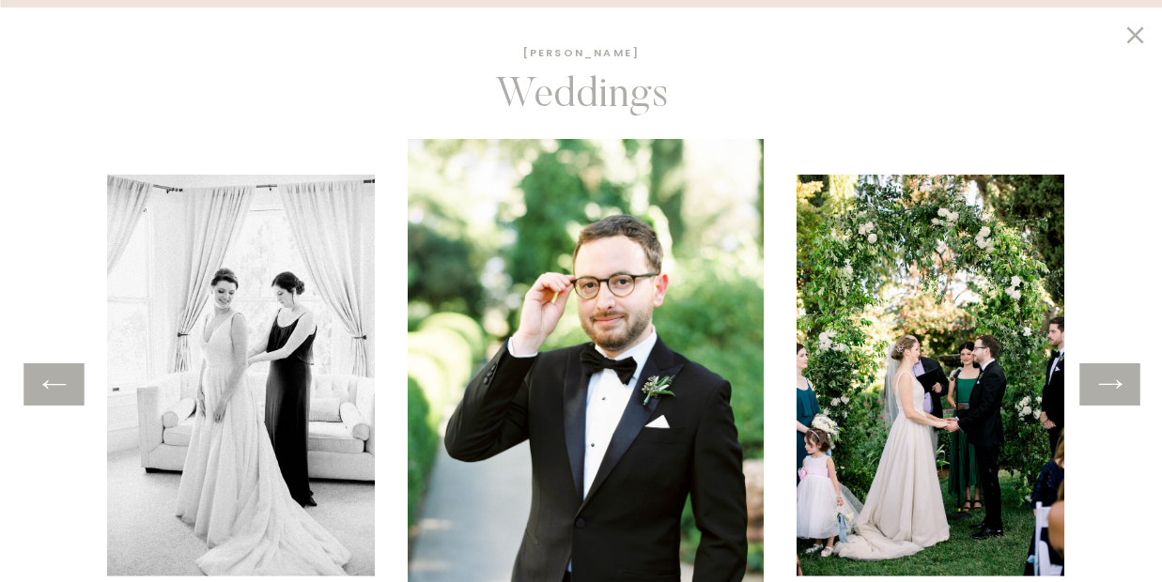
click at [1109, 385] on icon at bounding box center [1109, 384] width 27 height 29
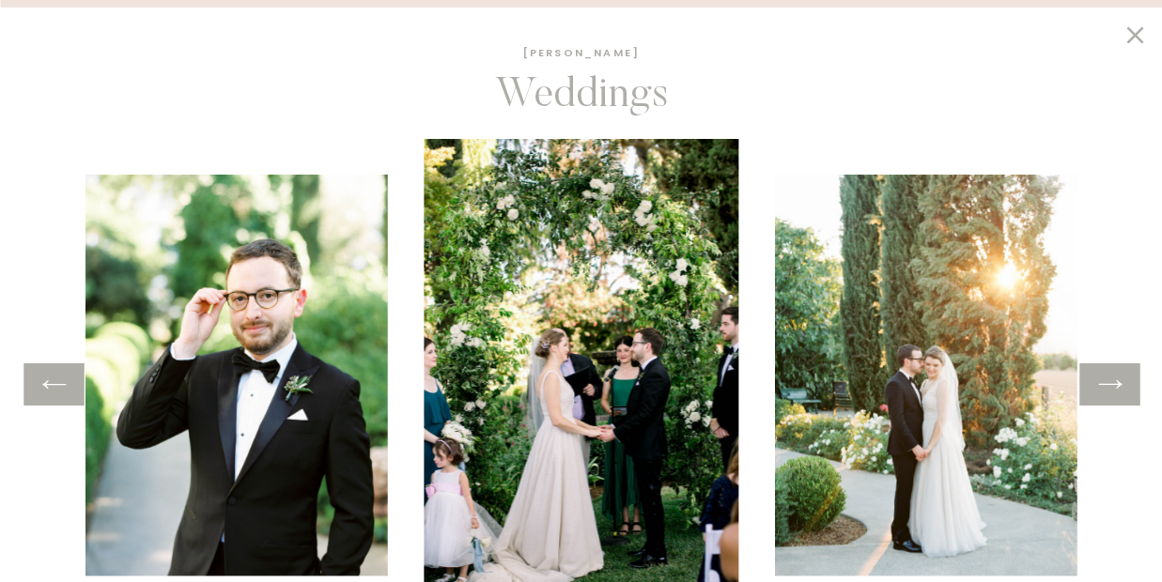
click at [1109, 385] on icon at bounding box center [1109, 384] width 27 height 29
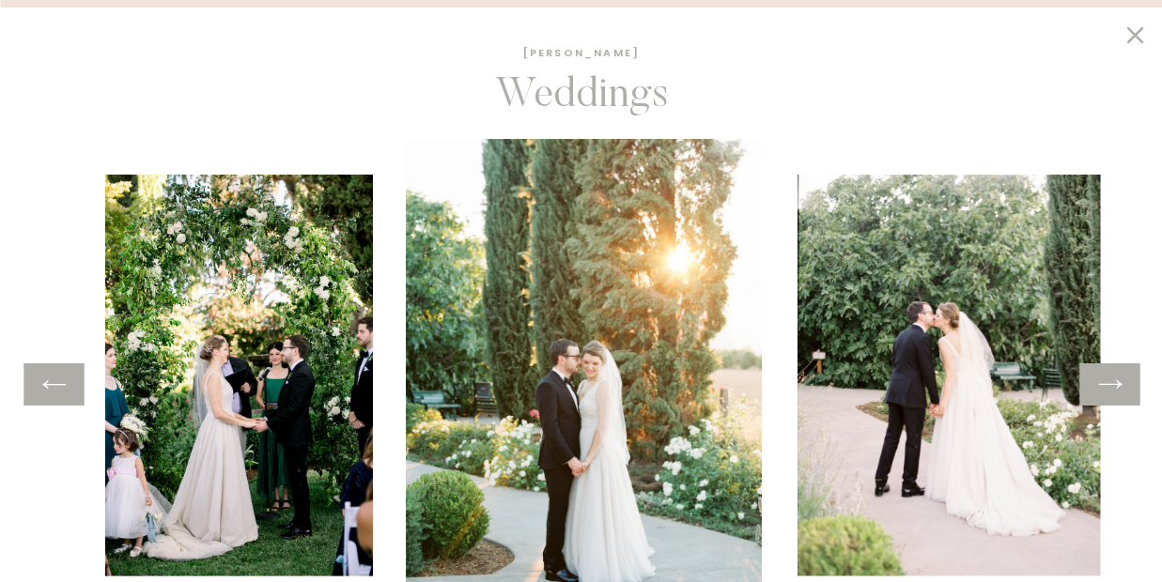
click at [1109, 385] on icon at bounding box center [1109, 384] width 27 height 29
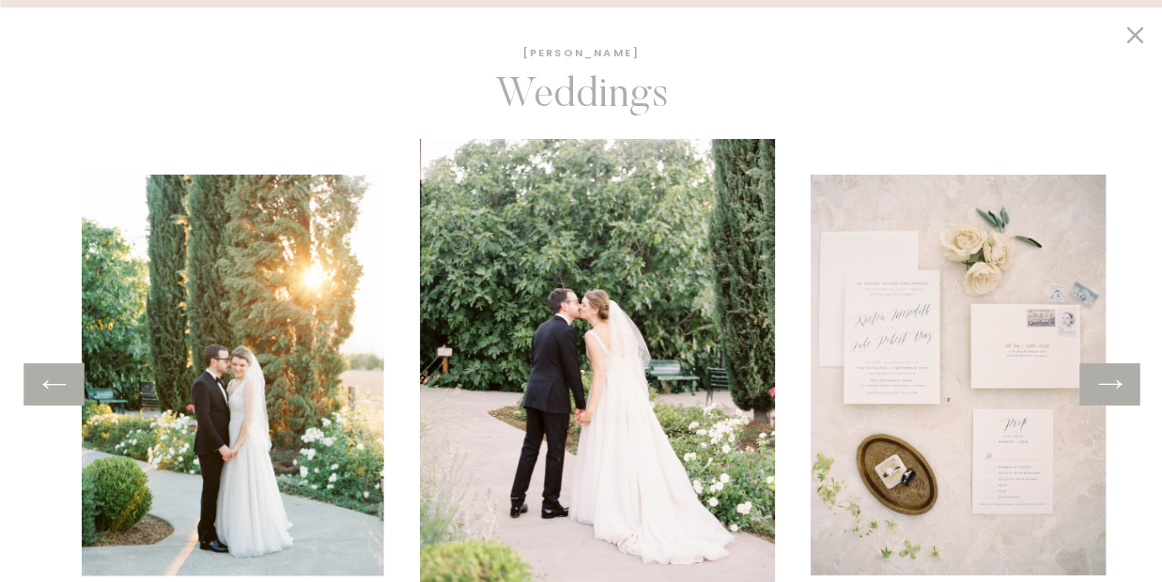
click at [1109, 385] on icon at bounding box center [1109, 384] width 27 height 29
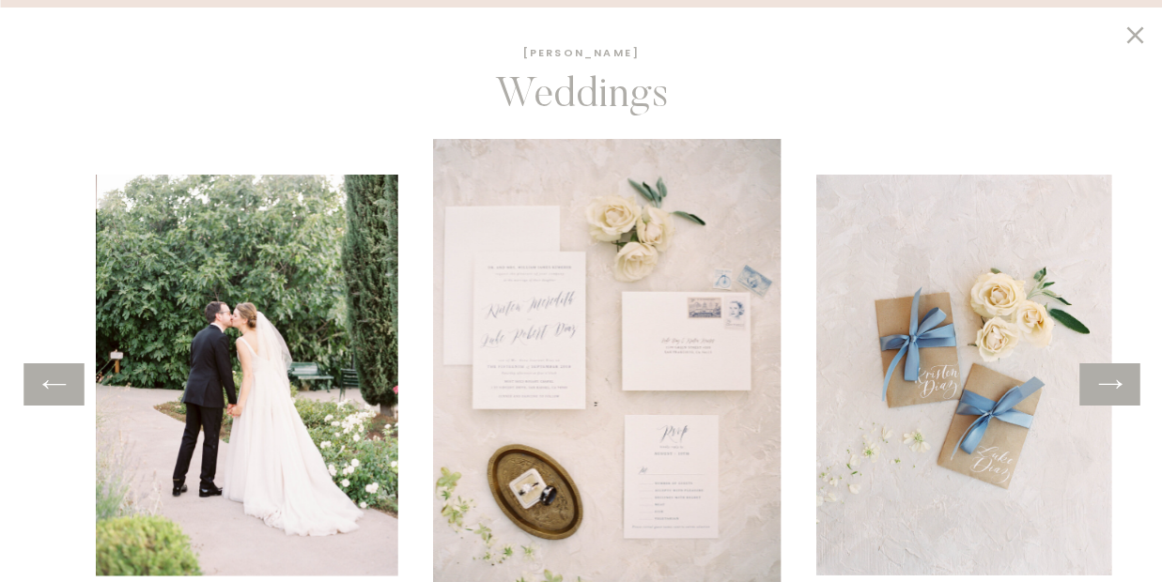
click at [1109, 385] on icon at bounding box center [1109, 384] width 27 height 29
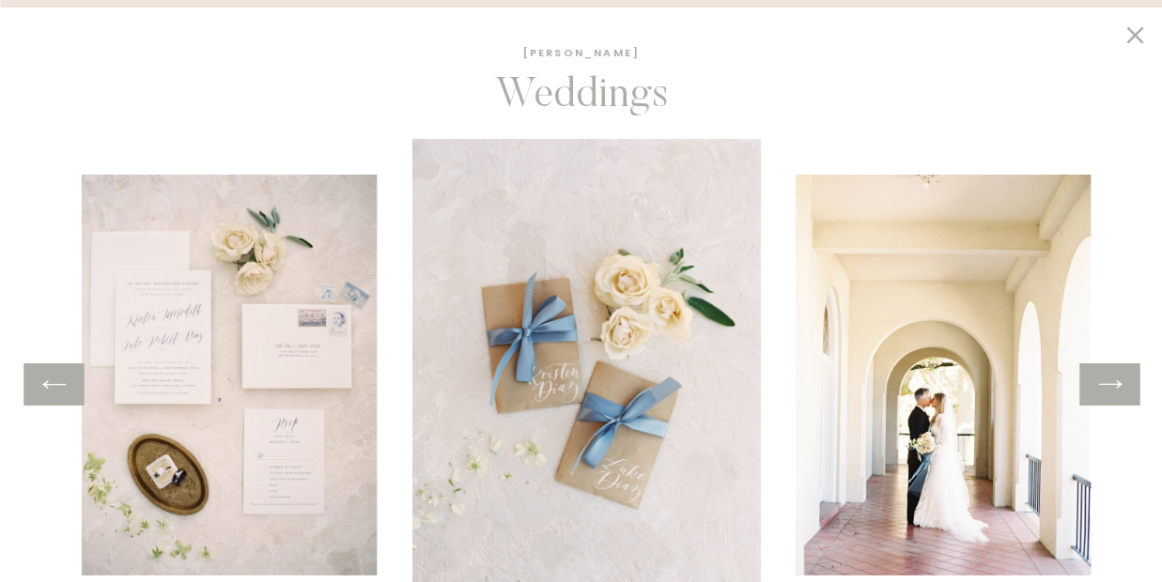
click at [1109, 385] on icon at bounding box center [1109, 384] width 27 height 29
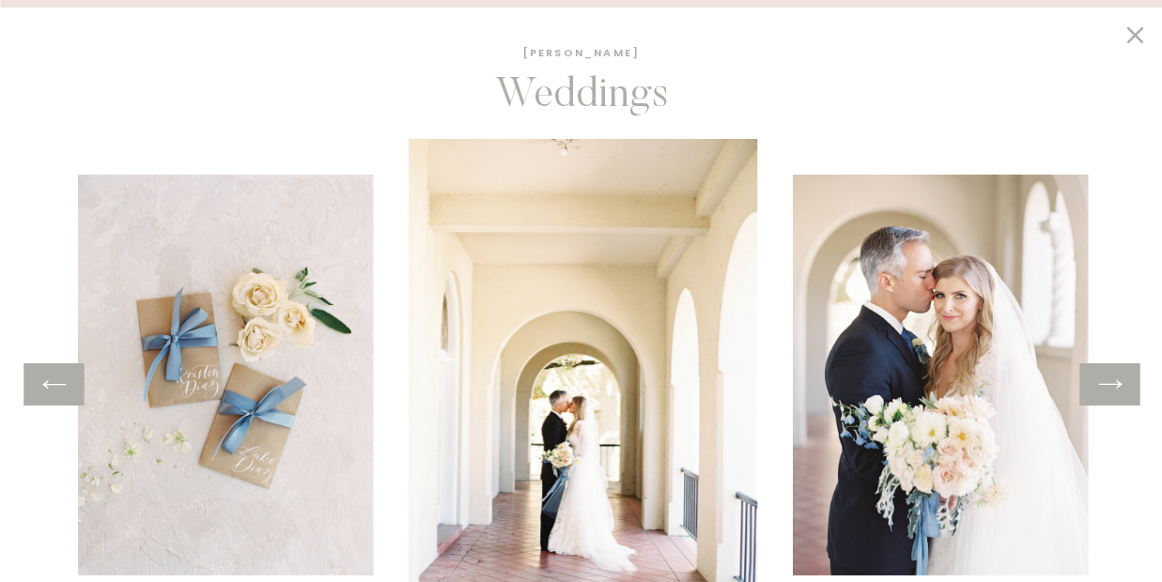
click at [1109, 385] on icon at bounding box center [1109, 384] width 27 height 29
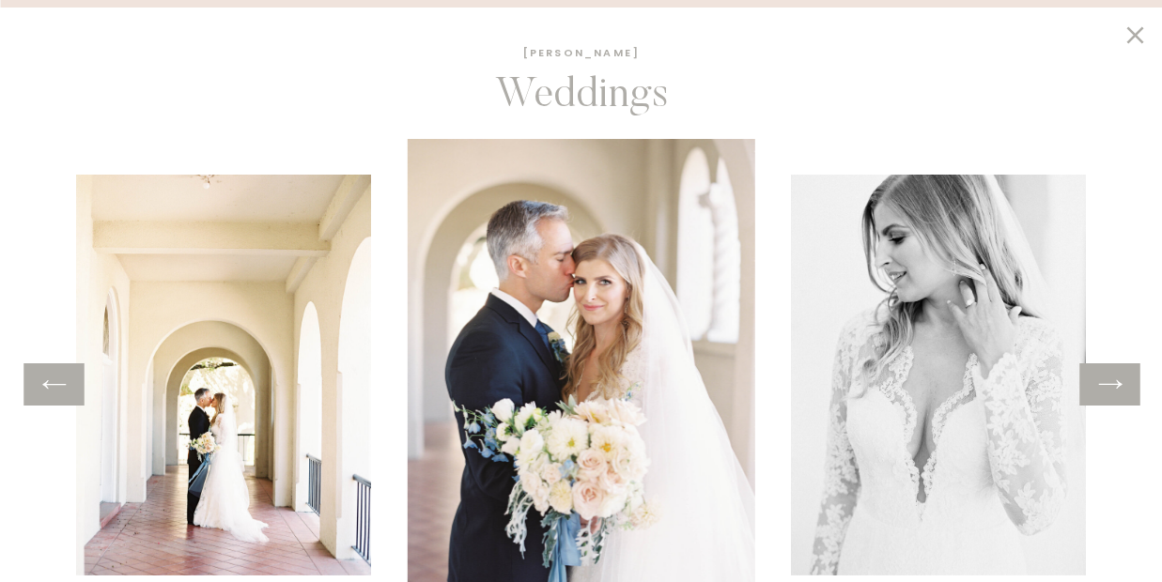
click at [1109, 385] on icon at bounding box center [1109, 384] width 27 height 29
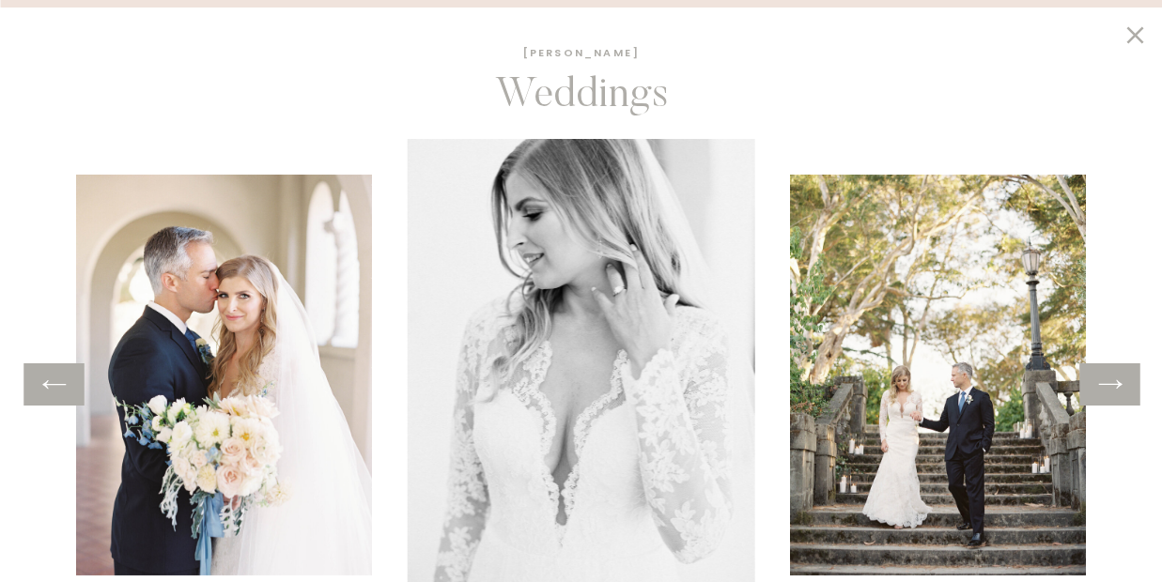
click at [1109, 385] on icon at bounding box center [1109, 384] width 27 height 29
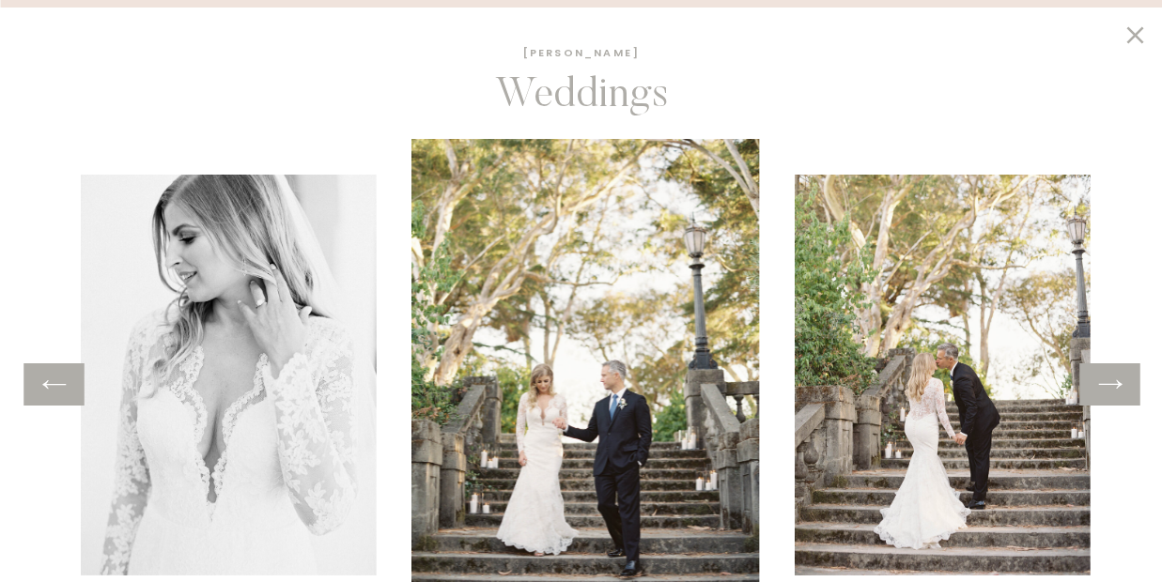
click at [1109, 385] on icon at bounding box center [1109, 384] width 27 height 29
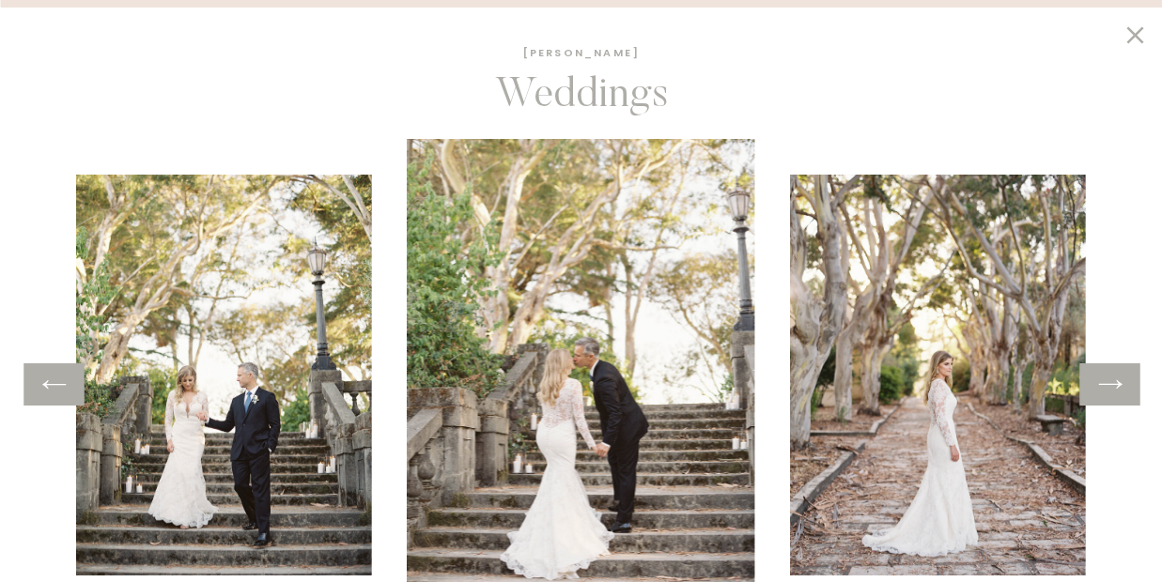
click at [1109, 385] on icon at bounding box center [1109, 384] width 27 height 29
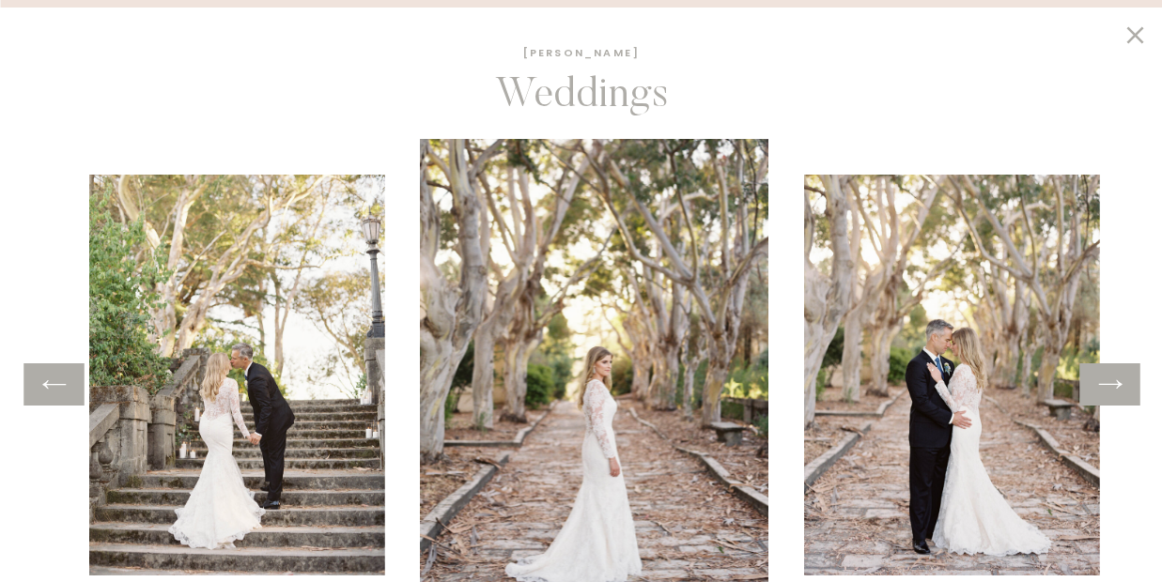
click at [1109, 385] on icon at bounding box center [1109, 384] width 27 height 29
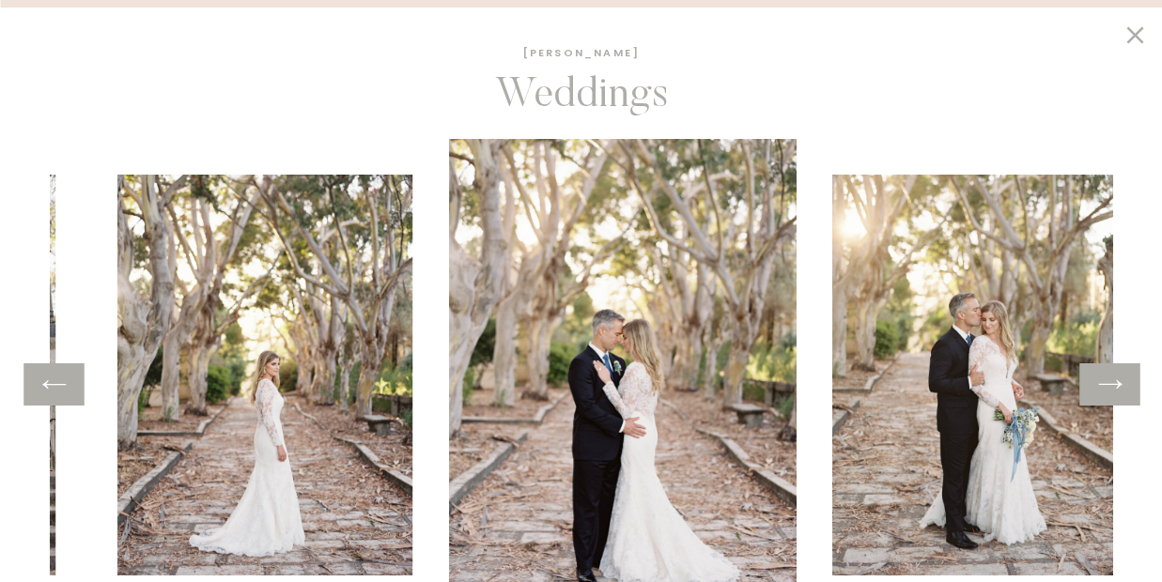
click at [1109, 385] on icon at bounding box center [1109, 384] width 27 height 29
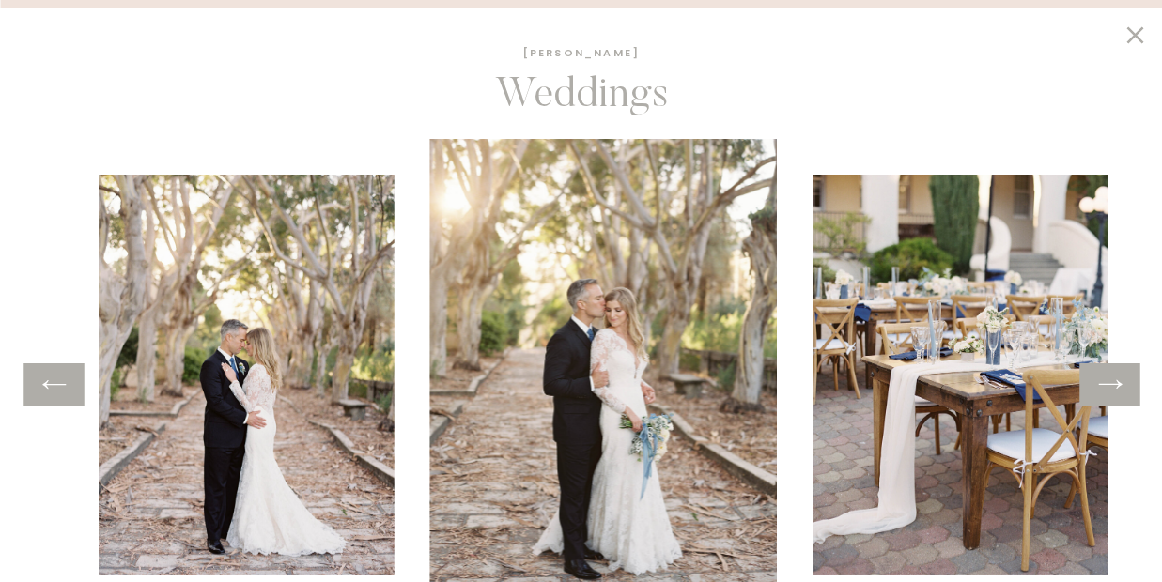
click at [1109, 385] on icon at bounding box center [1109, 384] width 27 height 29
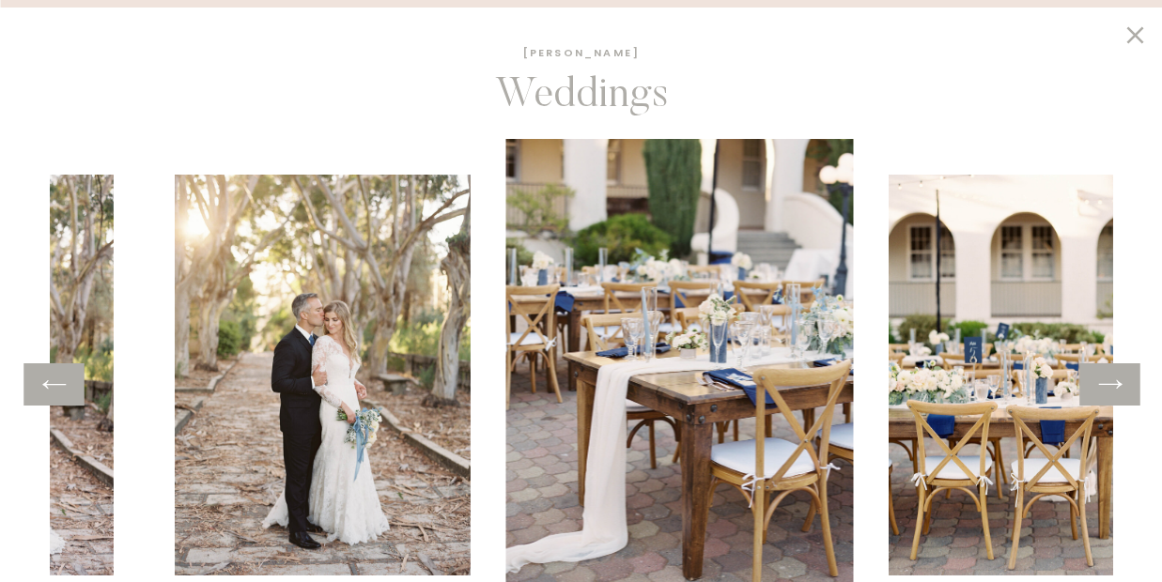
click at [1109, 385] on icon at bounding box center [1109, 384] width 27 height 29
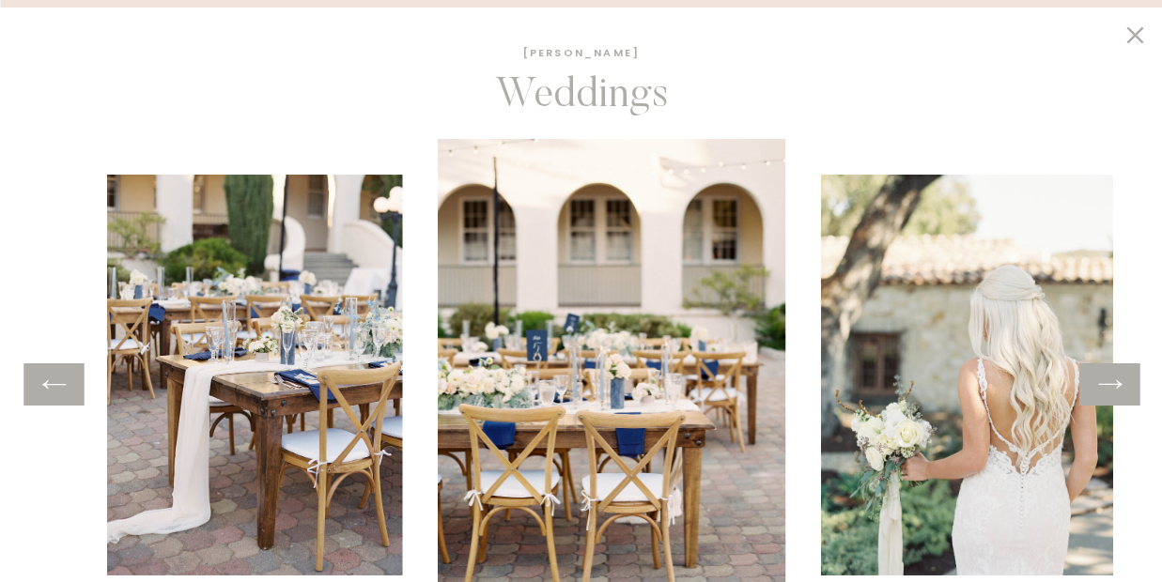
click at [1109, 385] on icon at bounding box center [1109, 384] width 27 height 29
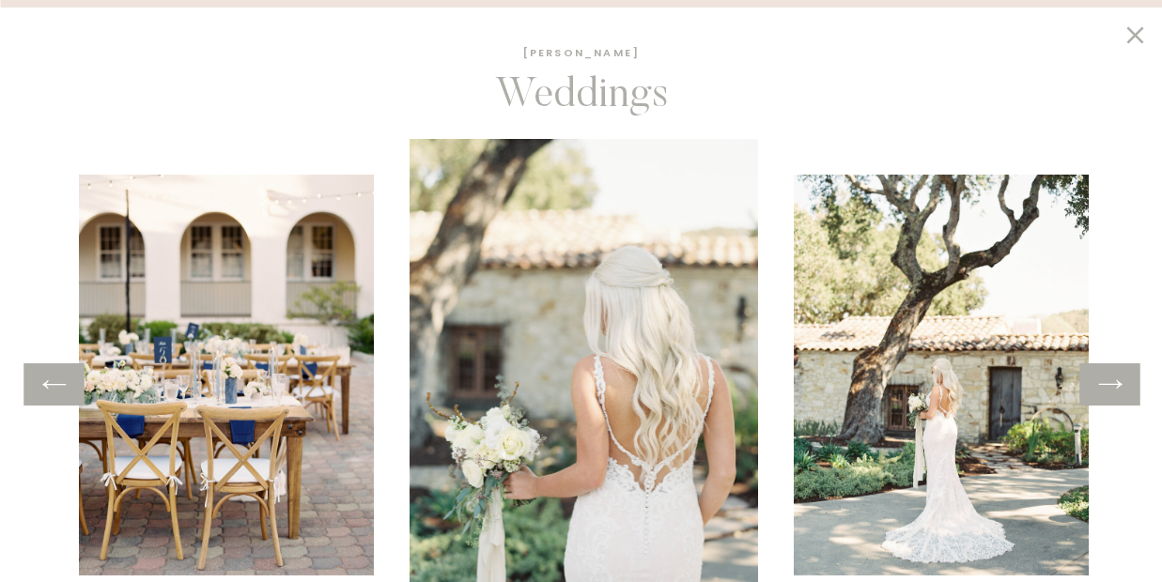
click at [1109, 385] on icon at bounding box center [1109, 384] width 27 height 29
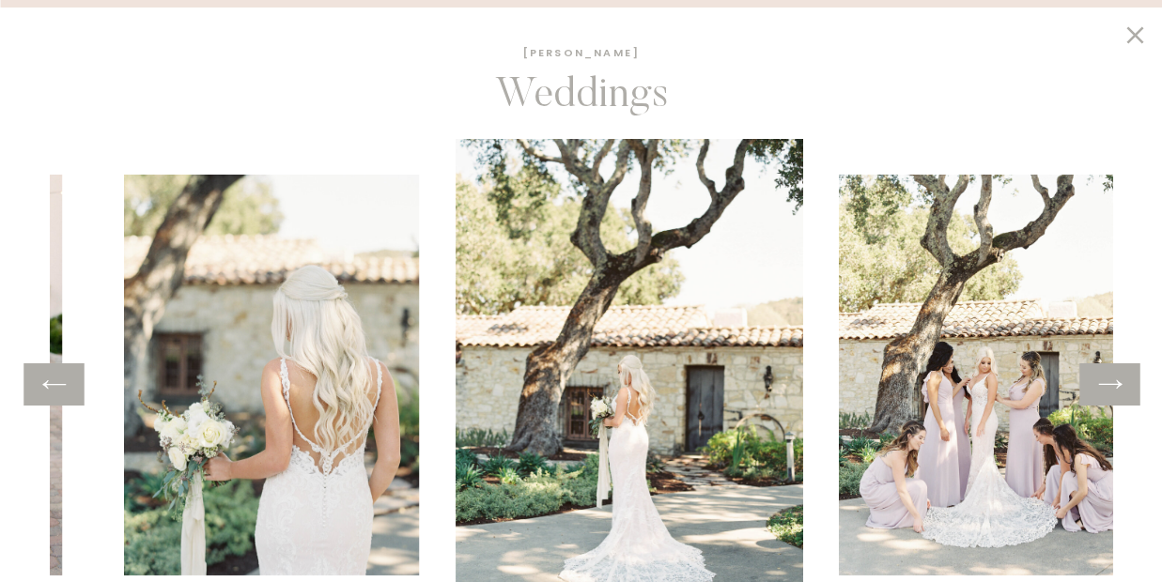
click at [1109, 385] on icon at bounding box center [1109, 384] width 27 height 29
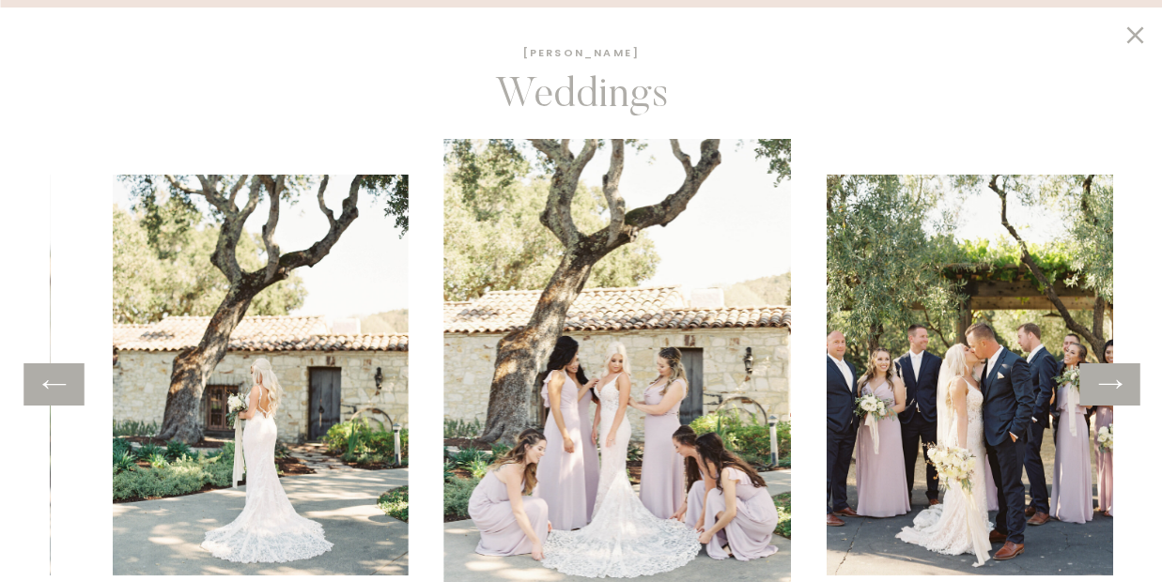
click at [1109, 385] on icon at bounding box center [1109, 384] width 27 height 29
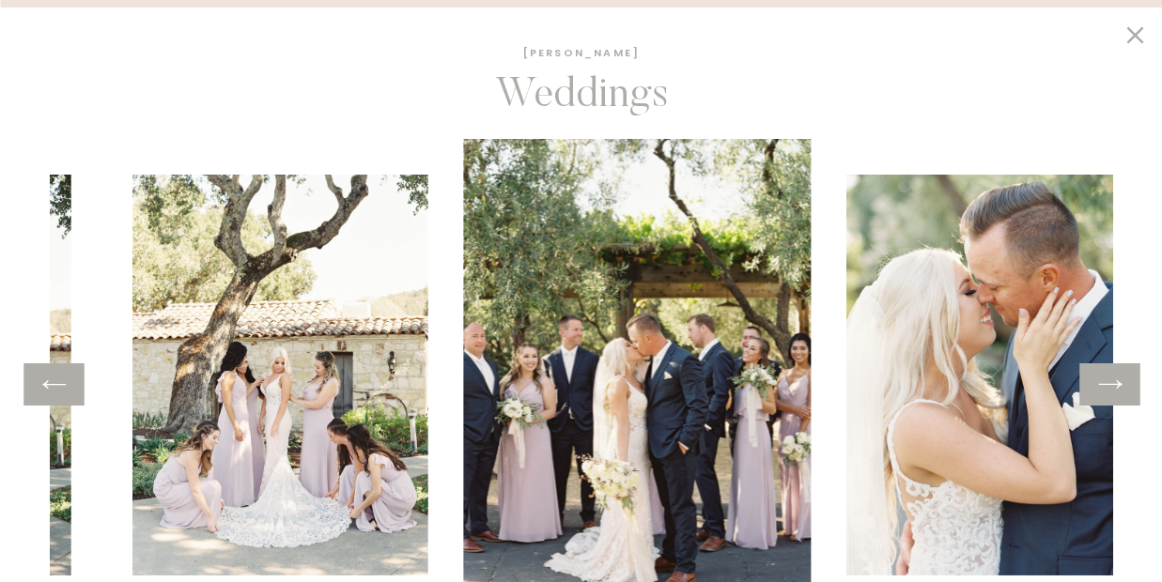
click at [1109, 386] on icon at bounding box center [1109, 384] width 27 height 29
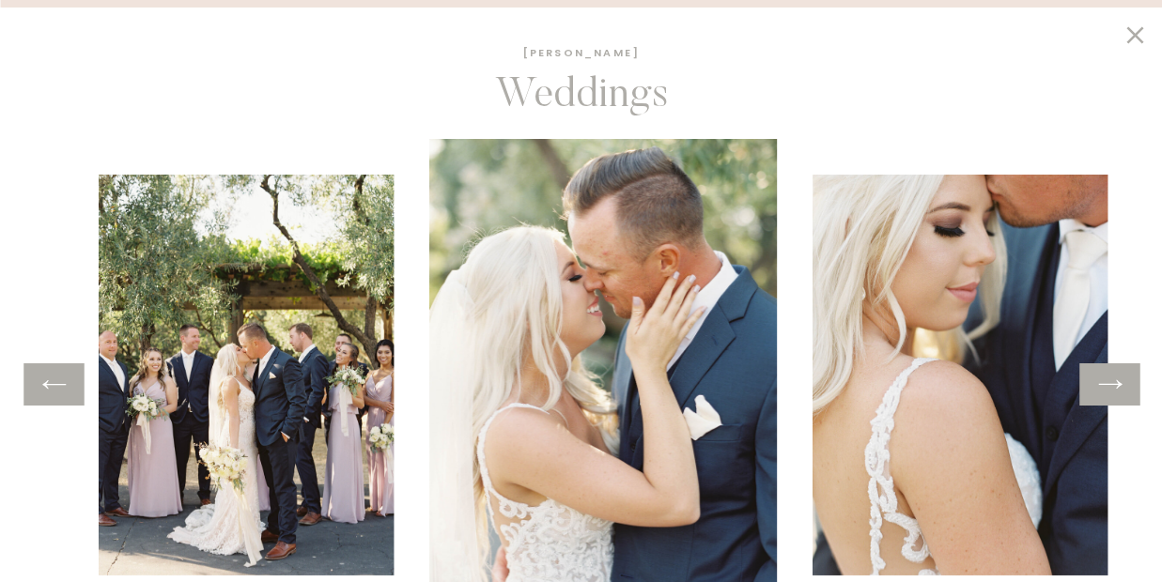
click at [1109, 386] on icon at bounding box center [1109, 384] width 27 height 29
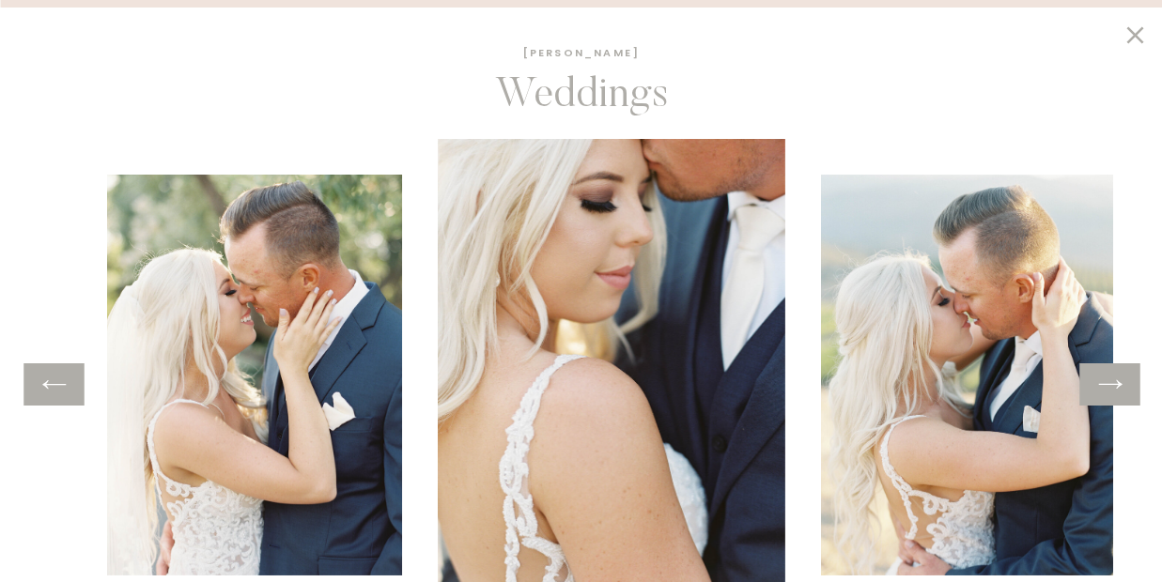
click at [1109, 386] on icon at bounding box center [1109, 384] width 27 height 29
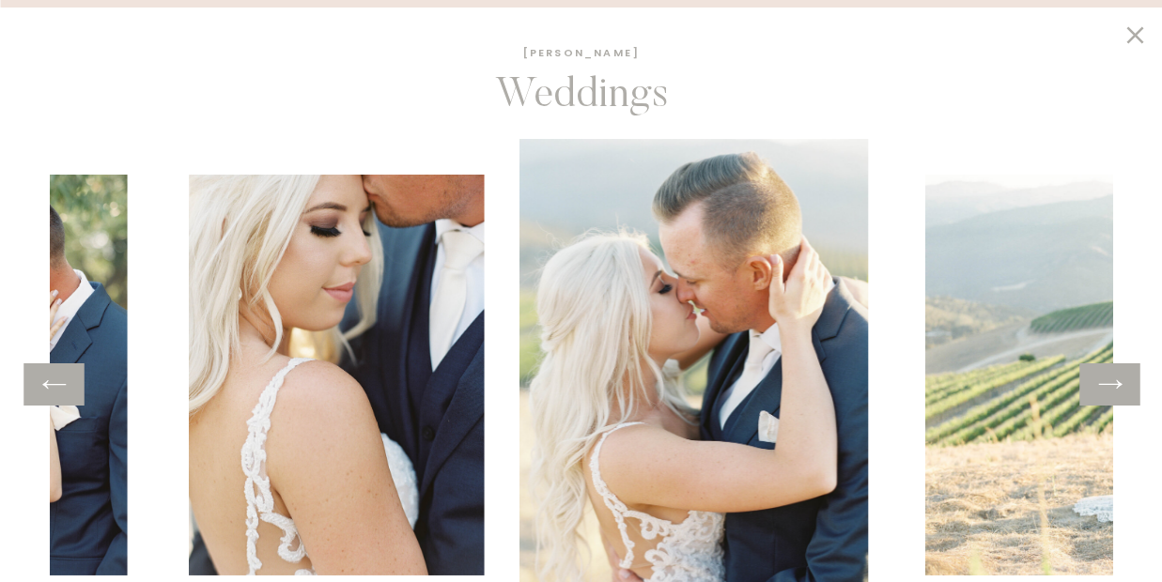
click at [1109, 386] on icon at bounding box center [1109, 384] width 27 height 29
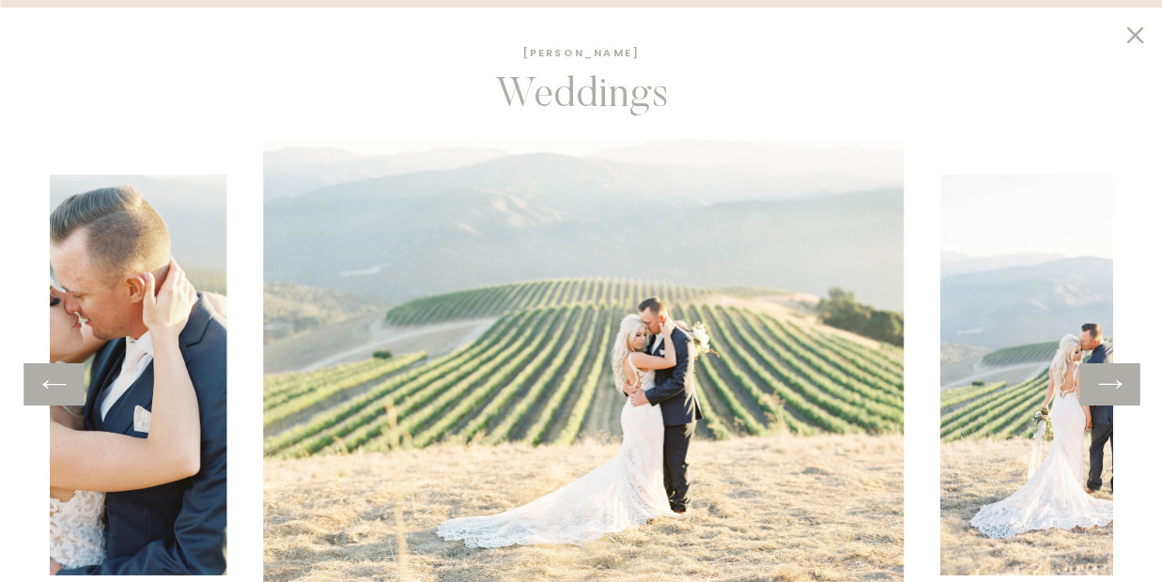
click at [1109, 386] on icon at bounding box center [1109, 384] width 27 height 29
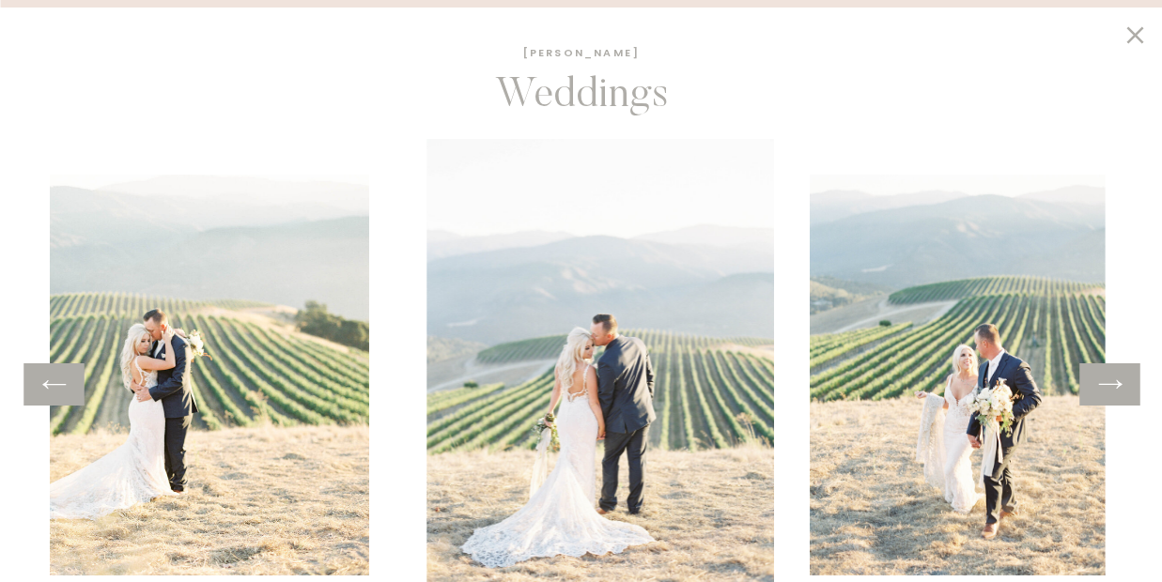
click at [1109, 386] on icon at bounding box center [1109, 384] width 27 height 29
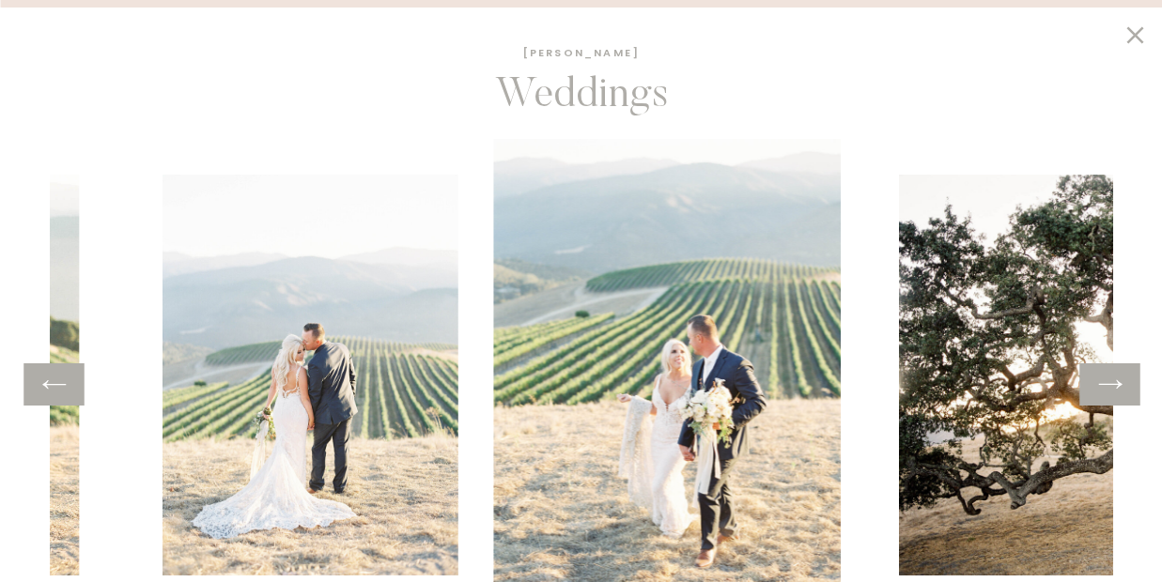
click at [1109, 386] on icon at bounding box center [1109, 384] width 27 height 29
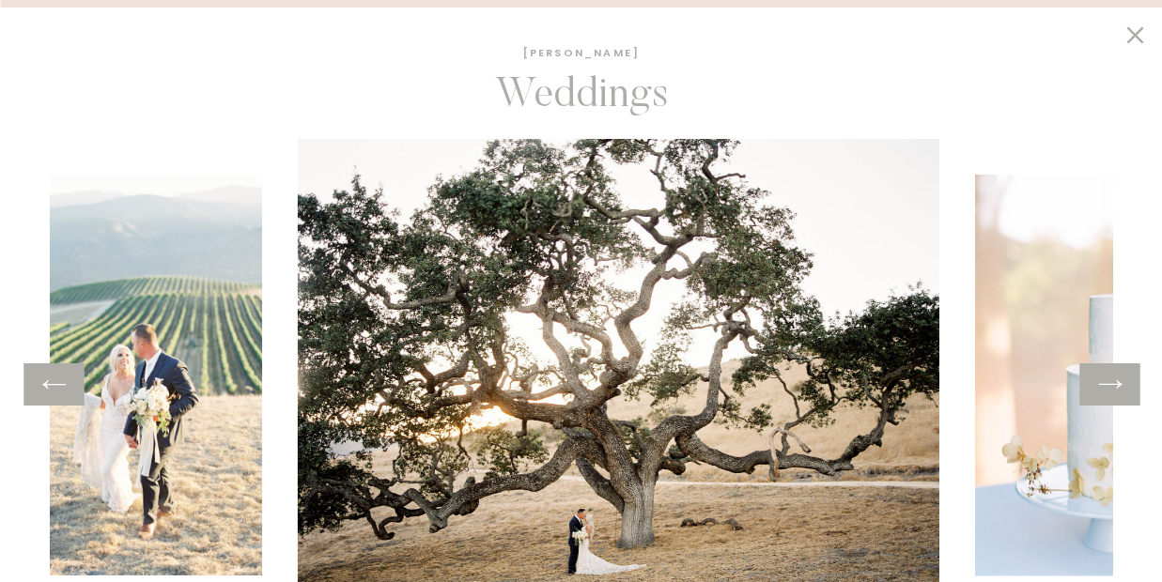
click at [1109, 386] on icon at bounding box center [1109, 384] width 27 height 29
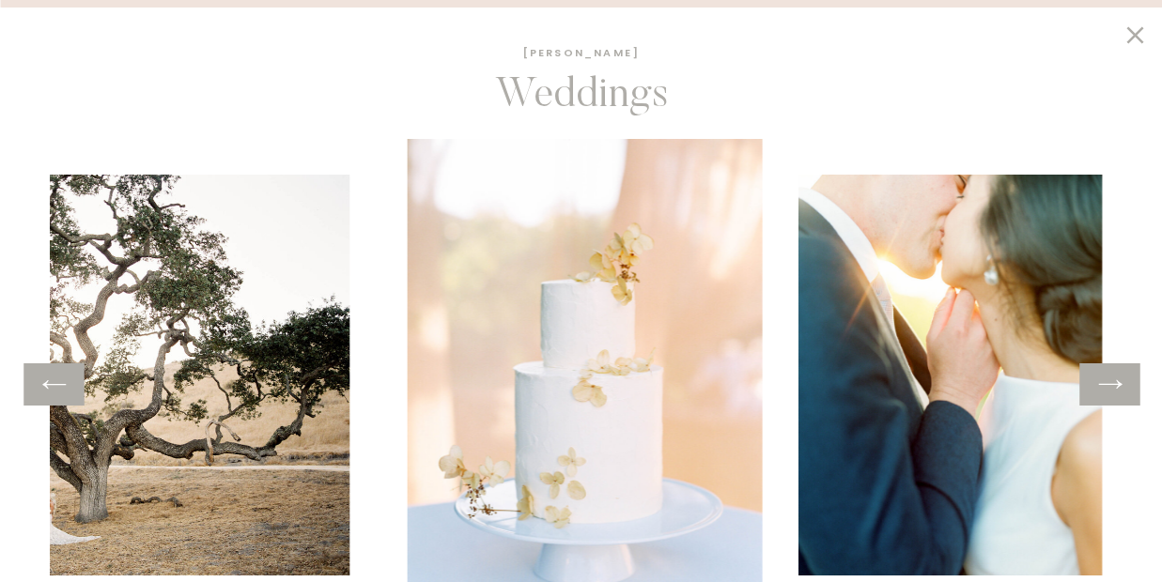
click at [1109, 386] on icon at bounding box center [1109, 384] width 27 height 29
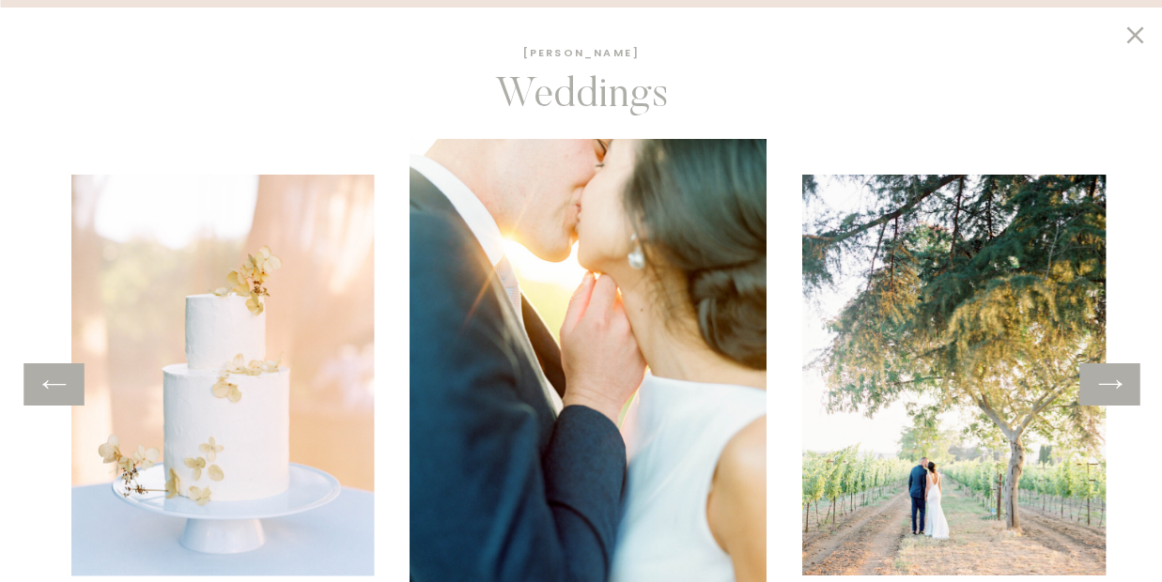
click at [1109, 386] on icon at bounding box center [1109, 384] width 27 height 29
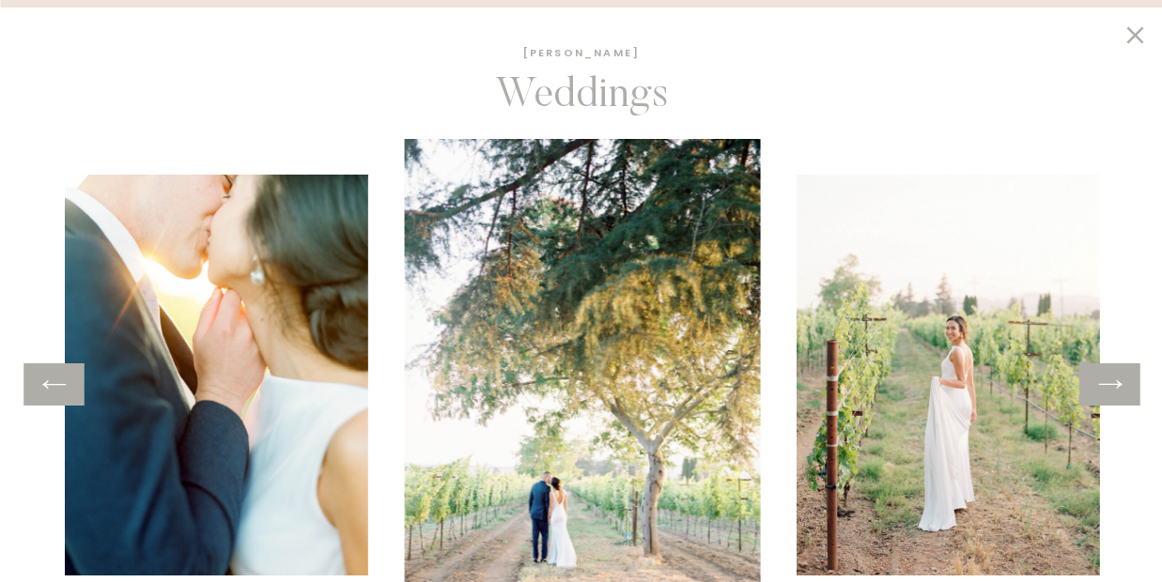
click at [1109, 386] on icon at bounding box center [1109, 384] width 27 height 29
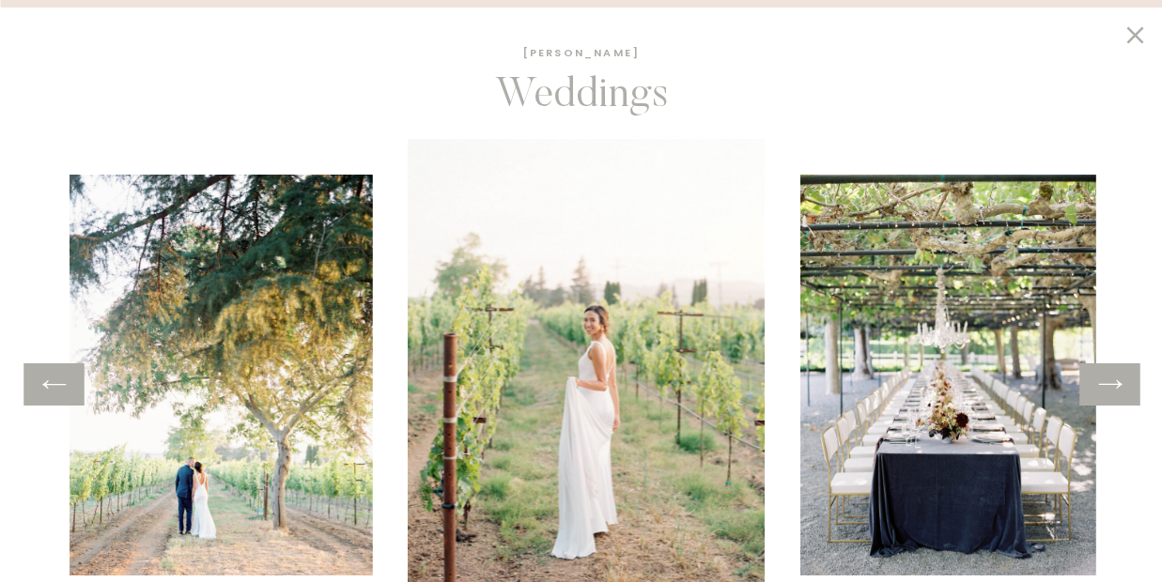
click at [1109, 386] on icon at bounding box center [1109, 384] width 27 height 29
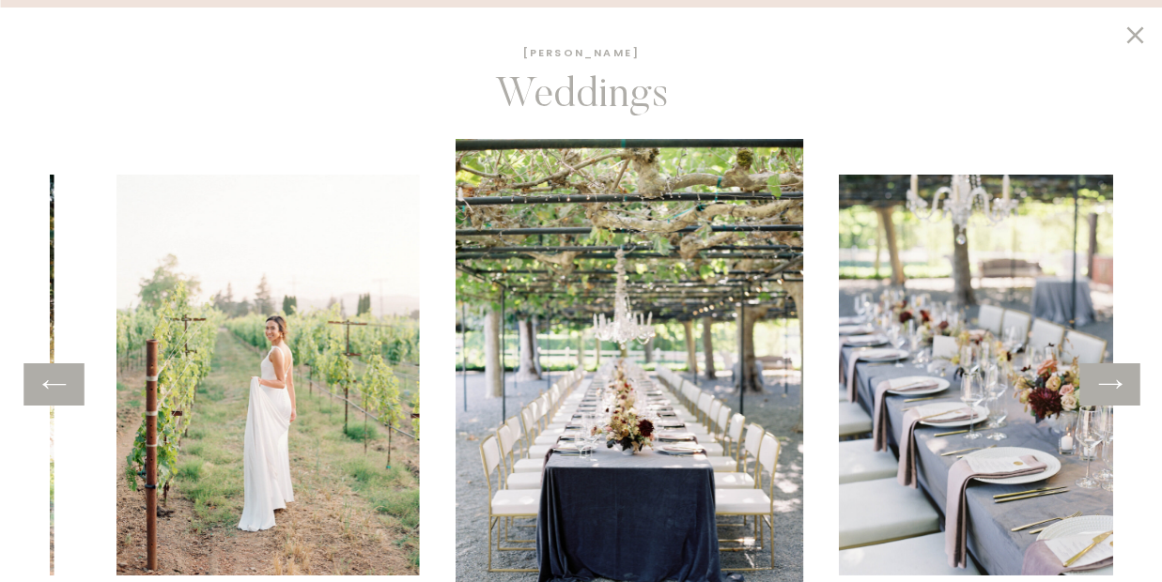
click at [1109, 386] on icon at bounding box center [1109, 384] width 27 height 29
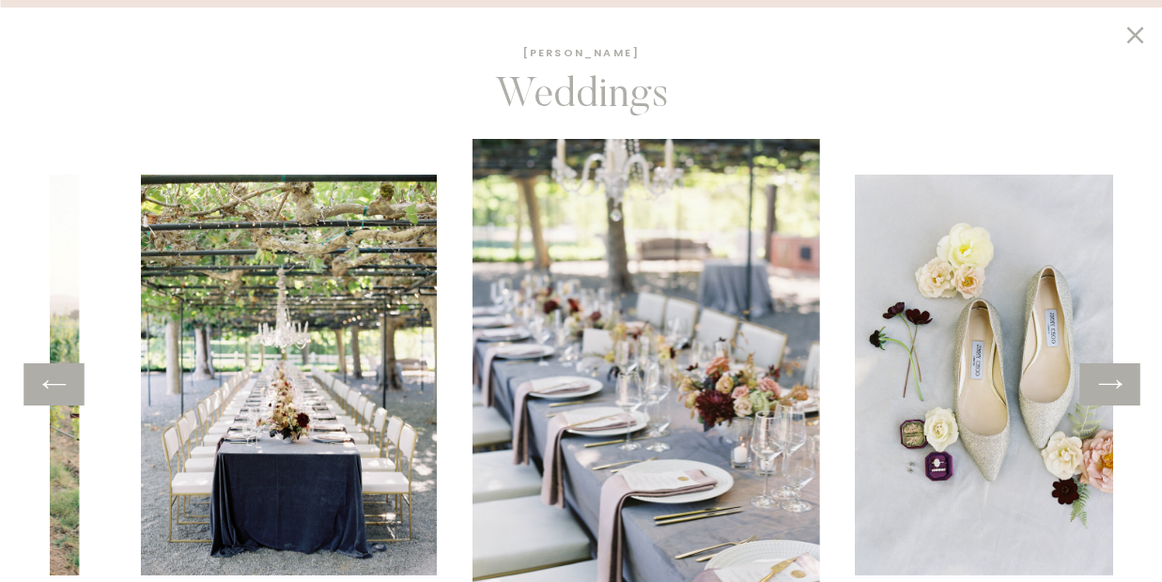
click at [1109, 386] on icon at bounding box center [1109, 384] width 27 height 29
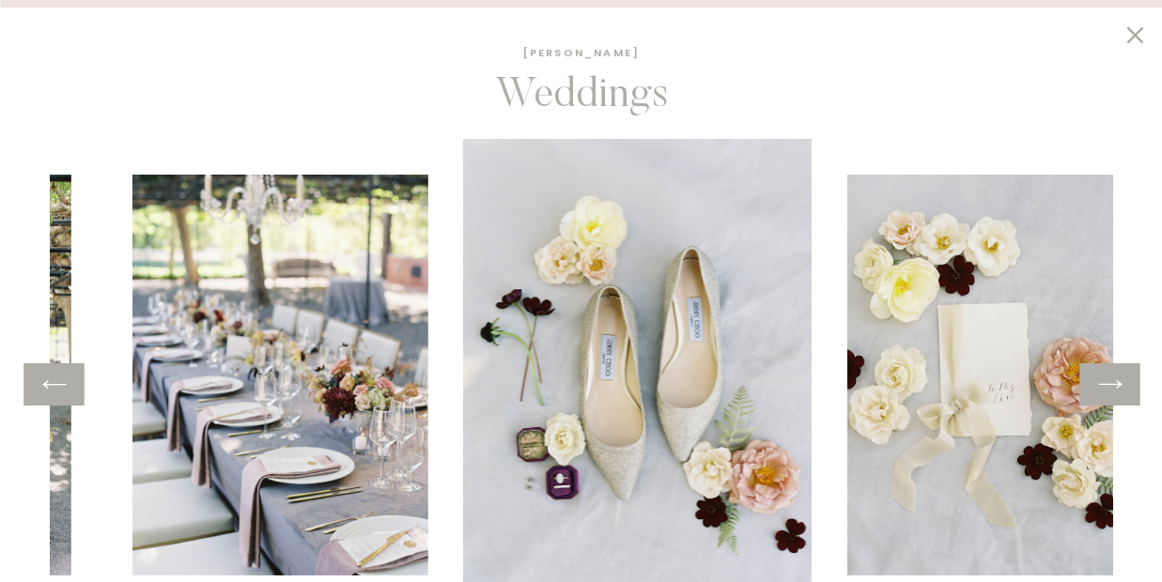
click at [1109, 386] on icon at bounding box center [1109, 384] width 27 height 29
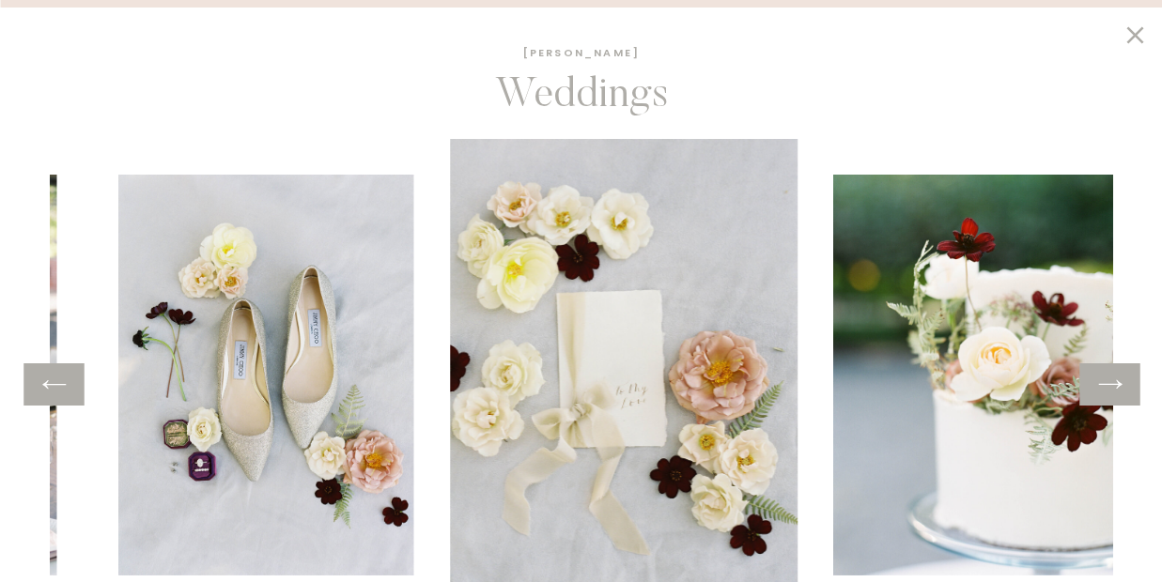
click at [1109, 386] on icon at bounding box center [1109, 384] width 27 height 29
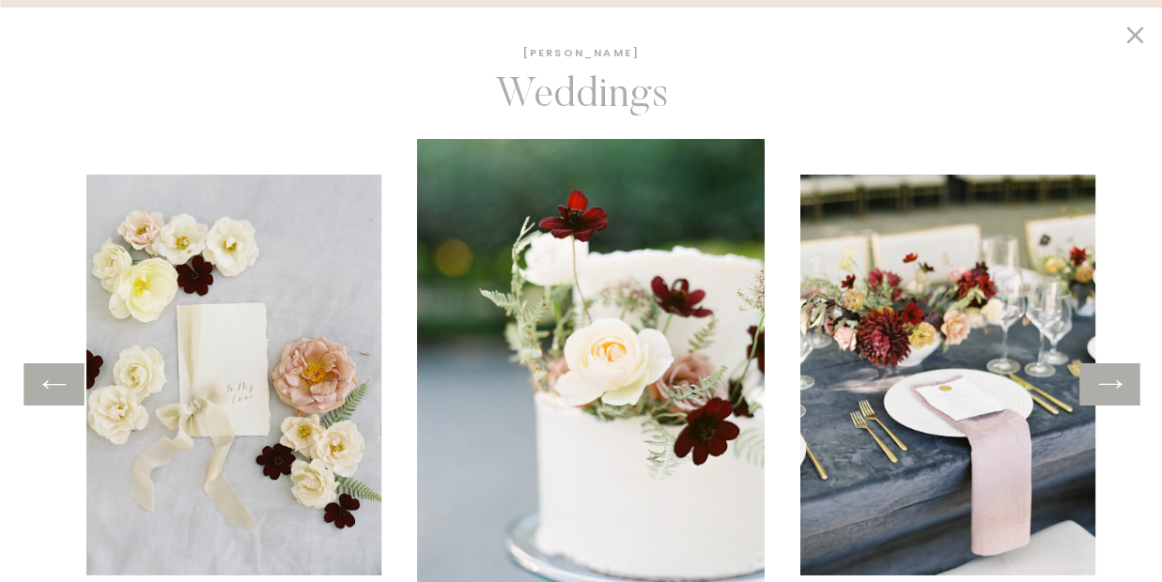
click at [1109, 386] on icon at bounding box center [1109, 384] width 27 height 29
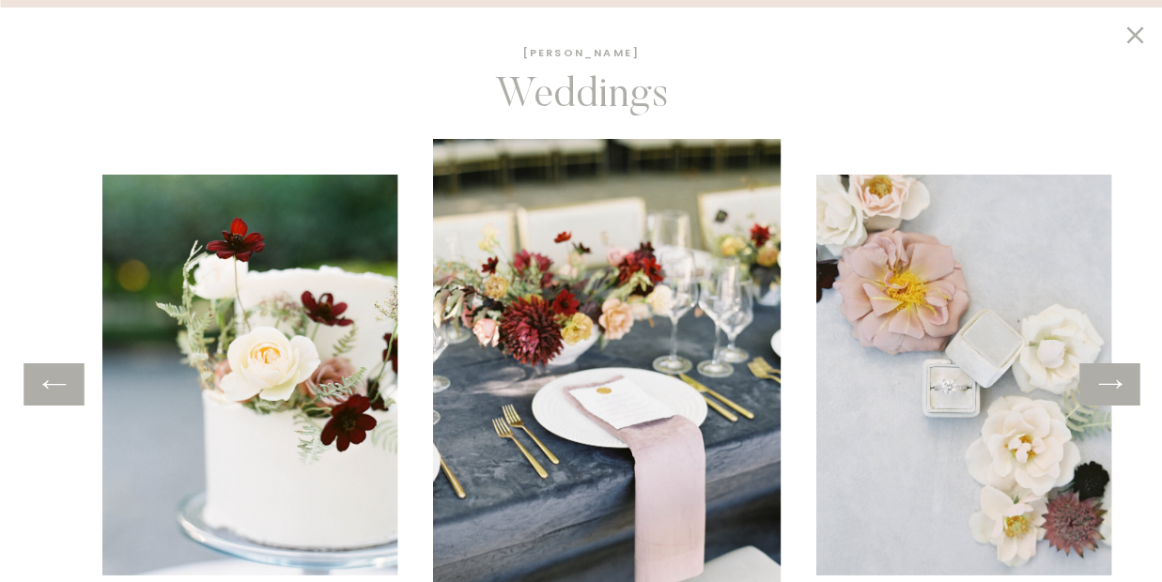
click at [1109, 386] on icon at bounding box center [1109, 384] width 27 height 29
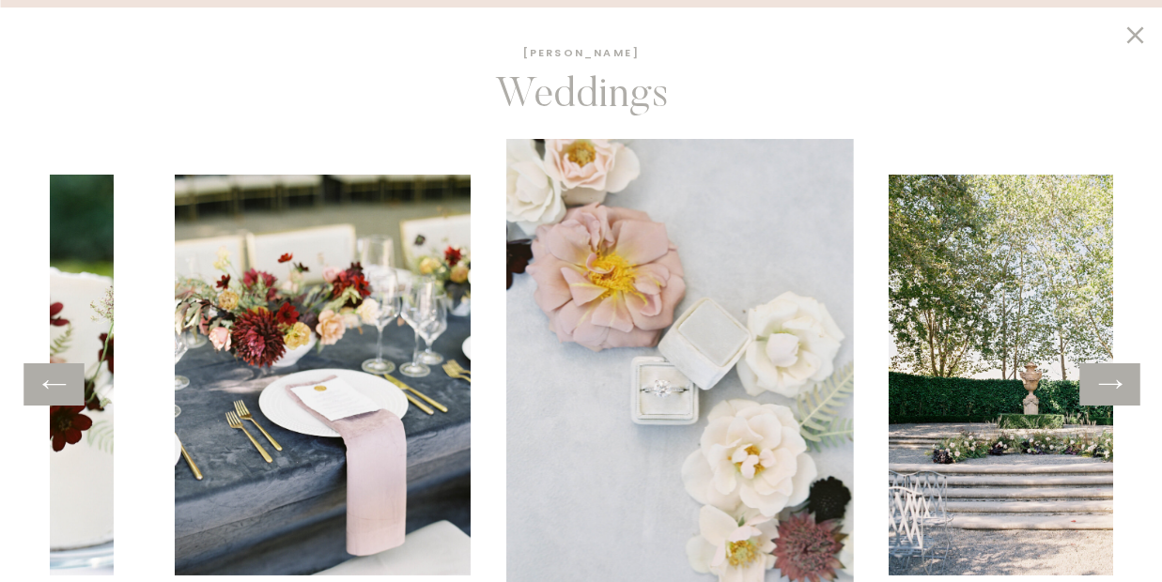
click at [1109, 386] on icon at bounding box center [1109, 384] width 27 height 29
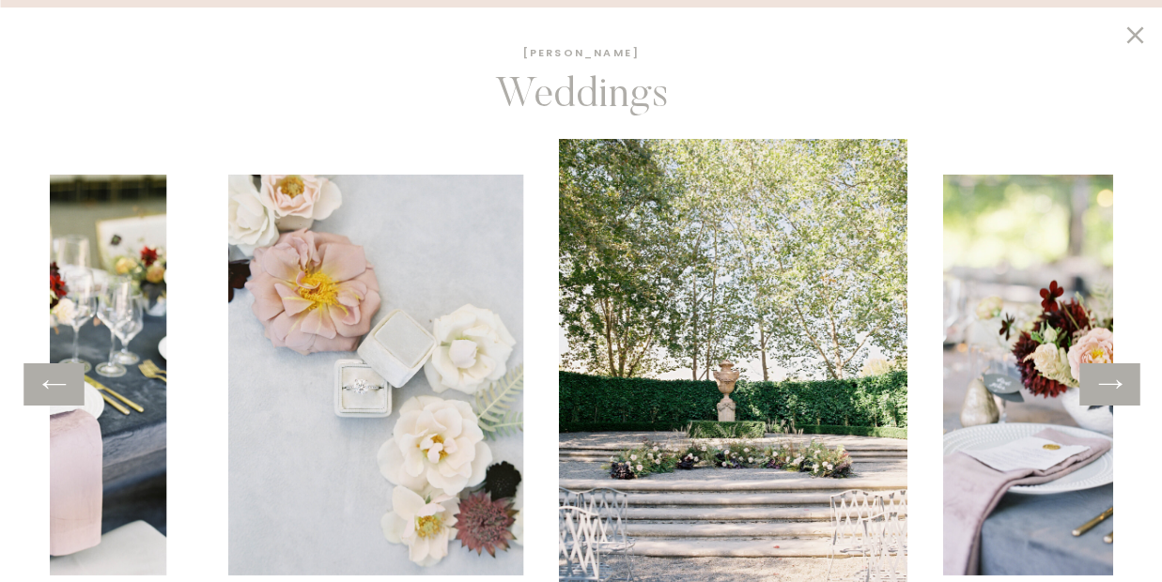
click at [1109, 386] on icon at bounding box center [1109, 384] width 27 height 29
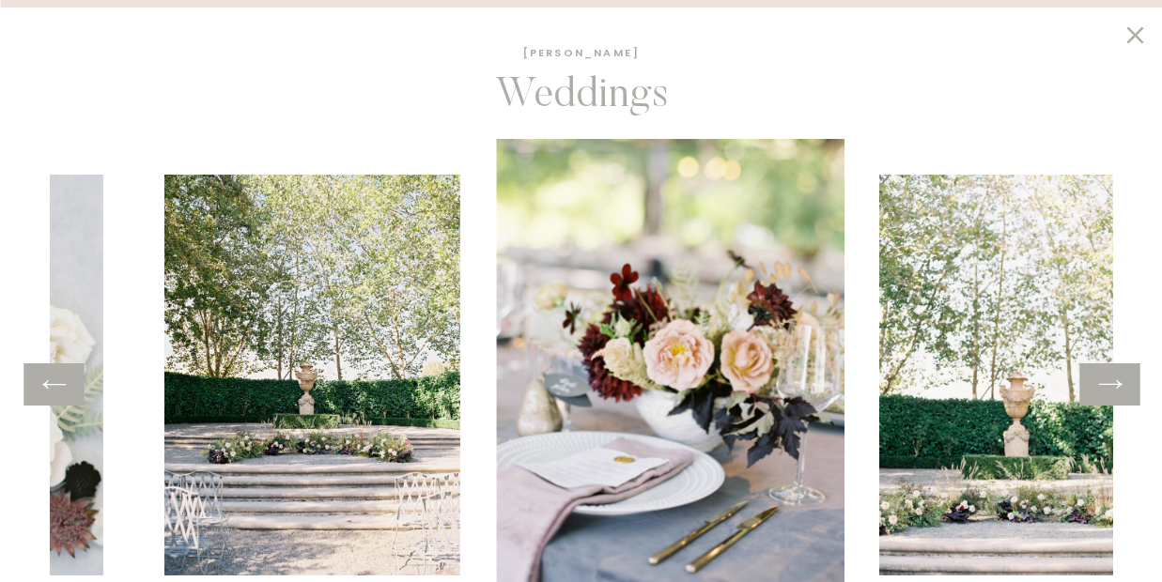
click at [1109, 386] on icon at bounding box center [1109, 384] width 27 height 29
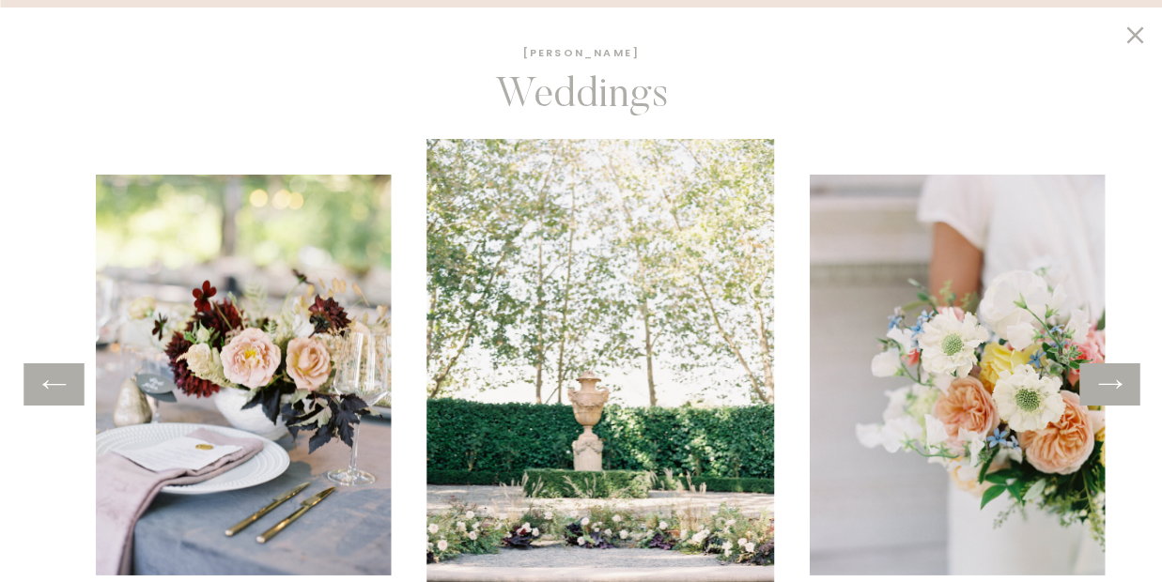
click at [1109, 386] on icon at bounding box center [1109, 384] width 27 height 29
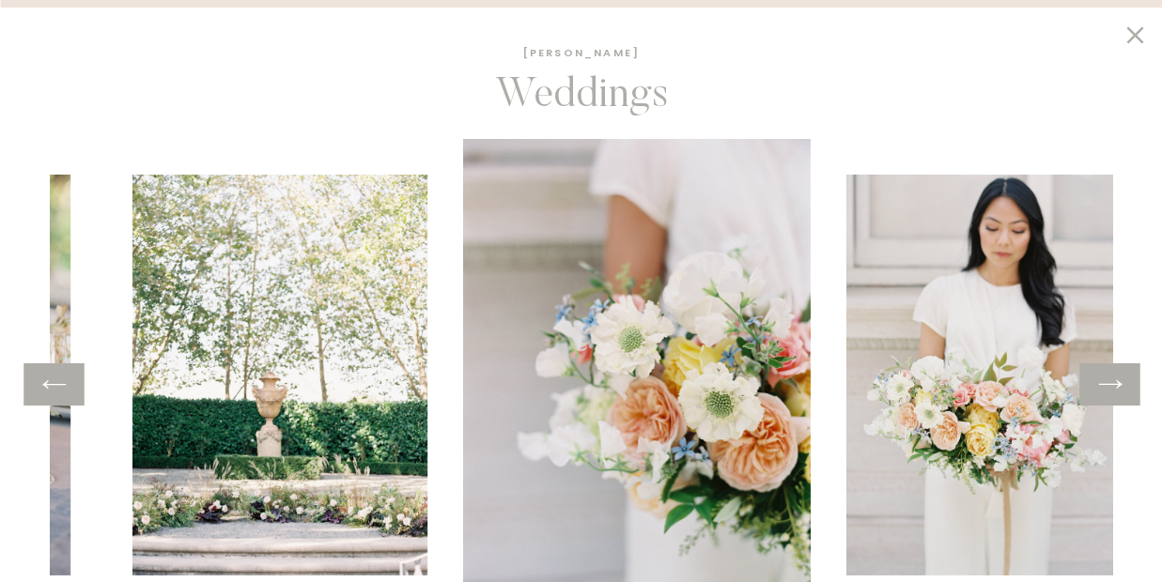
click at [1109, 386] on icon at bounding box center [1109, 384] width 27 height 29
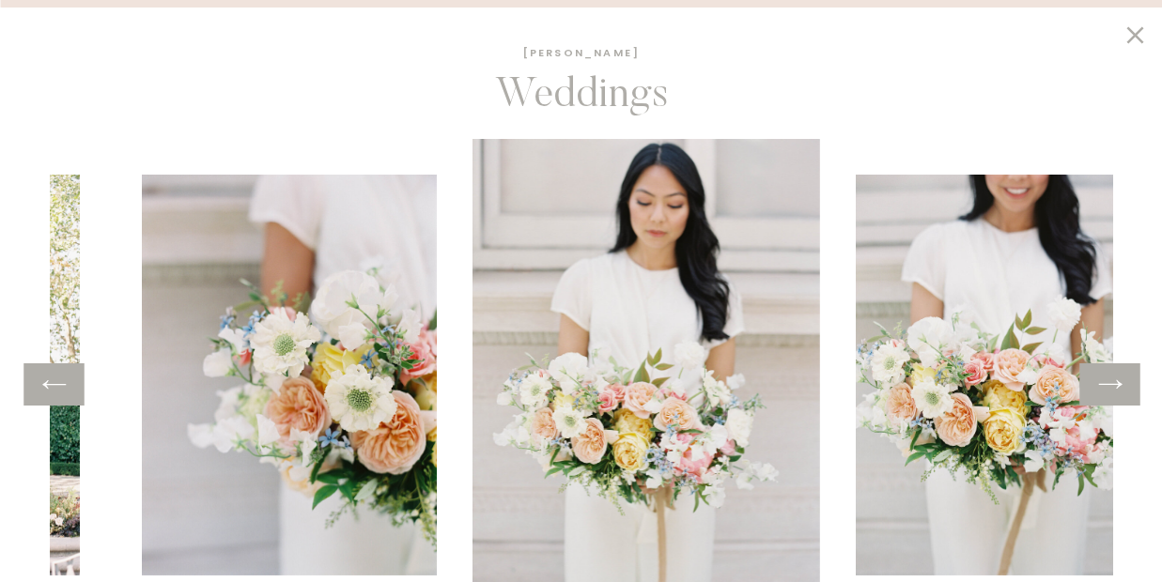
click at [1109, 386] on icon at bounding box center [1109, 384] width 27 height 29
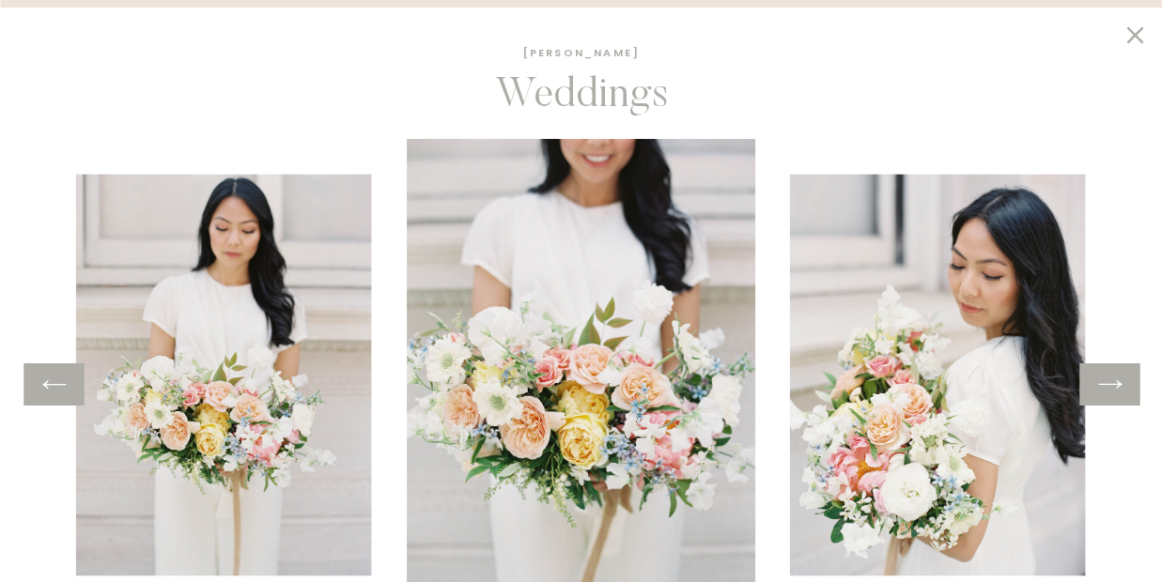
click at [1110, 388] on icon at bounding box center [1109, 384] width 27 height 29
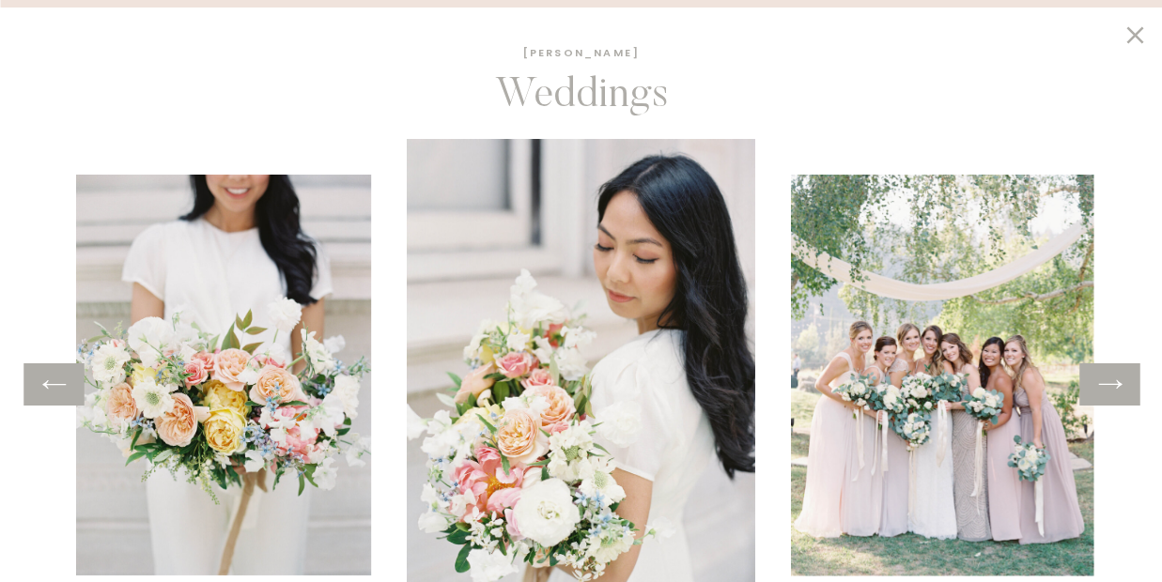
click at [1110, 388] on icon at bounding box center [1109, 384] width 27 height 29
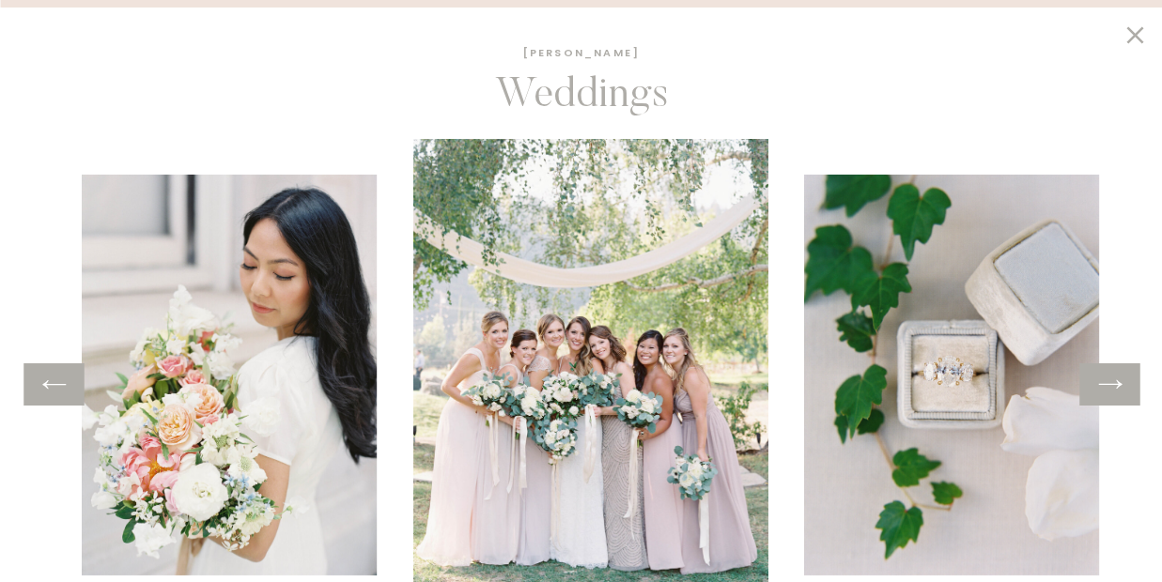
click at [1110, 388] on icon at bounding box center [1109, 384] width 27 height 29
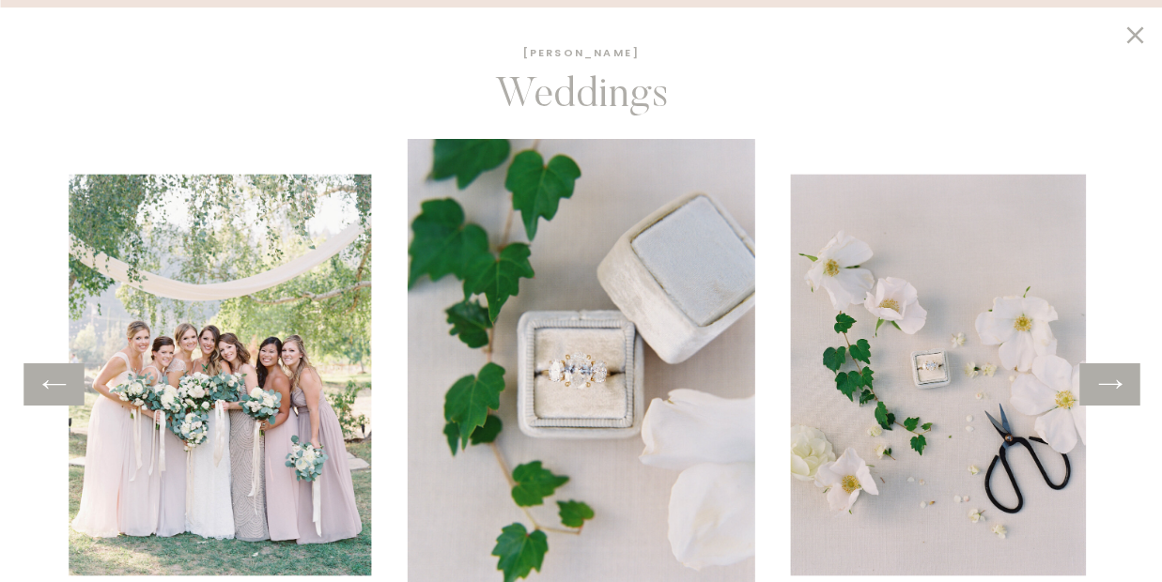
click at [1133, 34] on icon at bounding box center [1134, 34] width 17 height 17
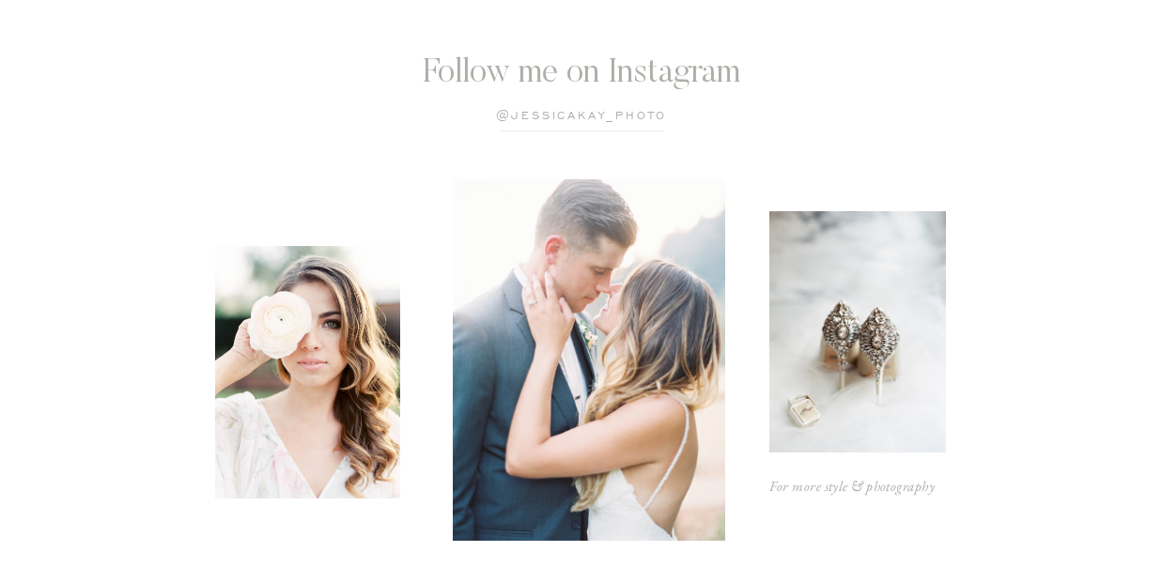
scroll to position [2624, 0]
click at [600, 110] on p "@jessicaKay_photo" at bounding box center [581, 116] width 307 height 18
